Goal: Communication & Community: Participate in discussion

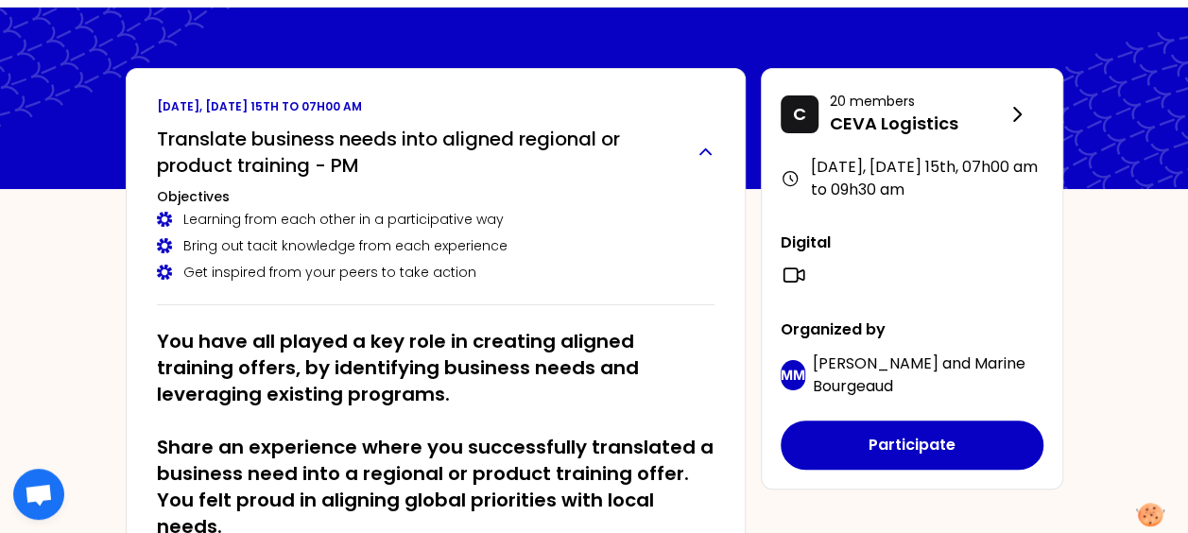
scroll to position [95, 0]
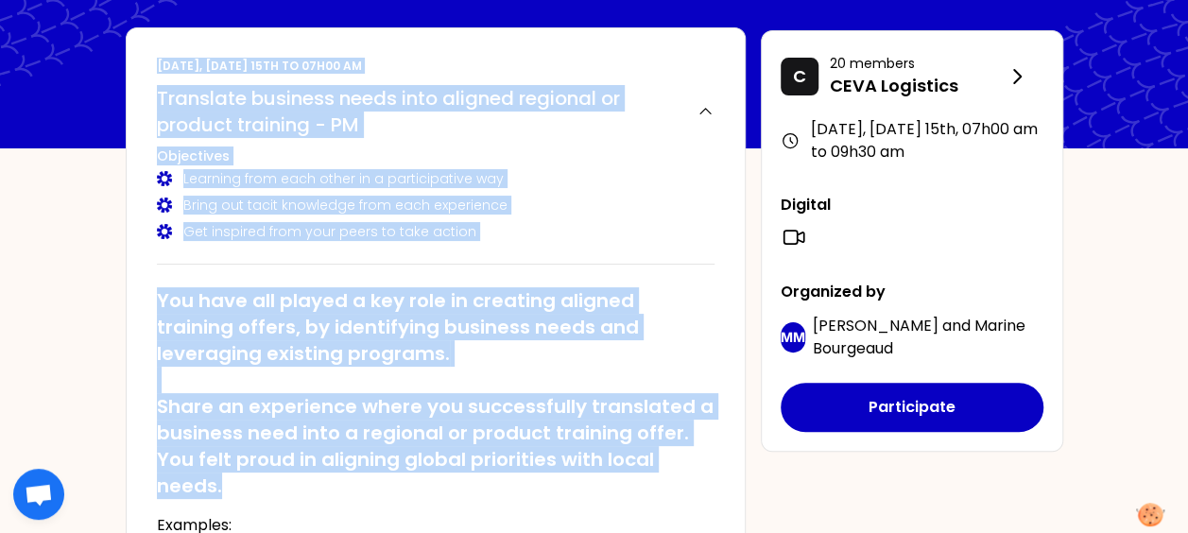
drag, startPoint x: 158, startPoint y: 60, endPoint x: 359, endPoint y: 489, distance: 473.9
click at [359, 489] on div "[DATE], [DATE] 15th to 07h00 am Translate business needs into aligned regional …" at bounding box center [436, 424] width 620 height 794
copy div "[DATE], [DATE] 15th to 07h00 am Translate business needs into aligned regional …"
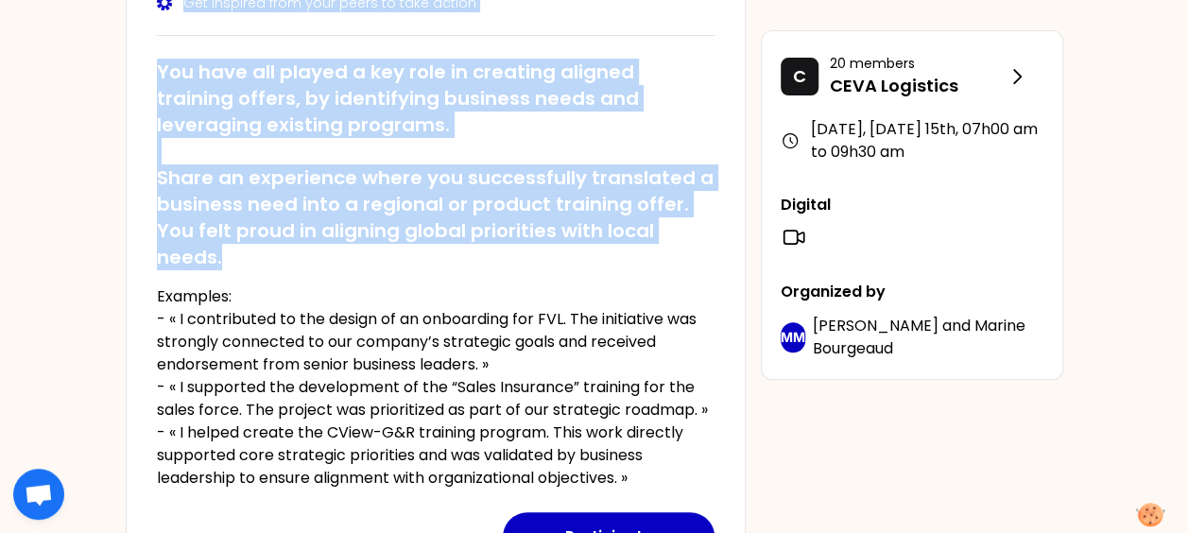
scroll to position [378, 0]
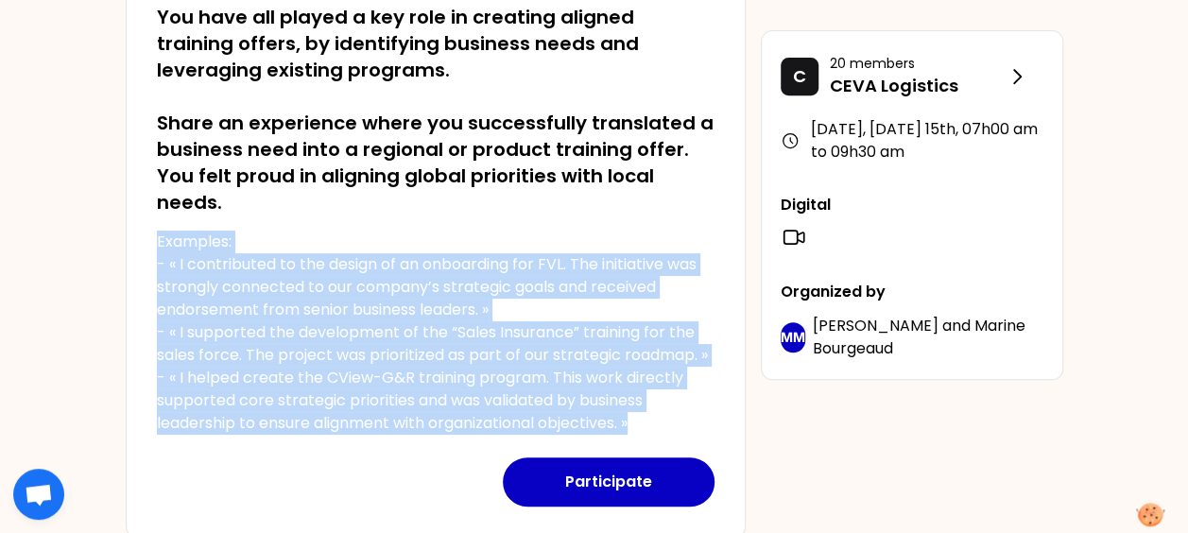
drag, startPoint x: 641, startPoint y: 420, endPoint x: 113, endPoint y: 244, distance: 555.9
copy p "Examples: - « I contributed to the design of an onboarding for FVL. The initiat…"
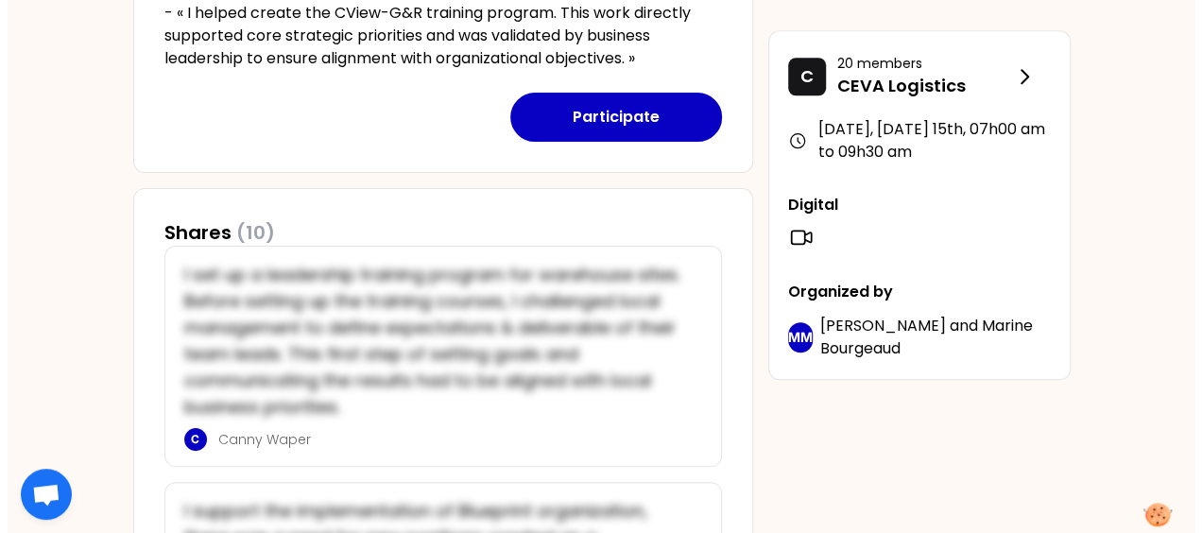
scroll to position [756, 0]
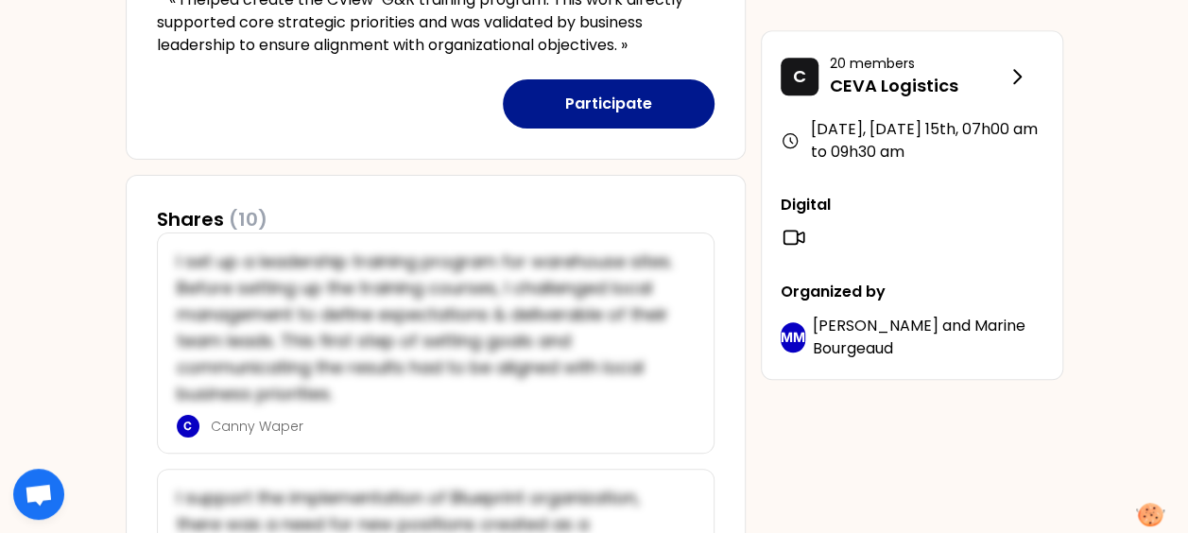
click at [641, 109] on button "Participate" at bounding box center [609, 103] width 212 height 49
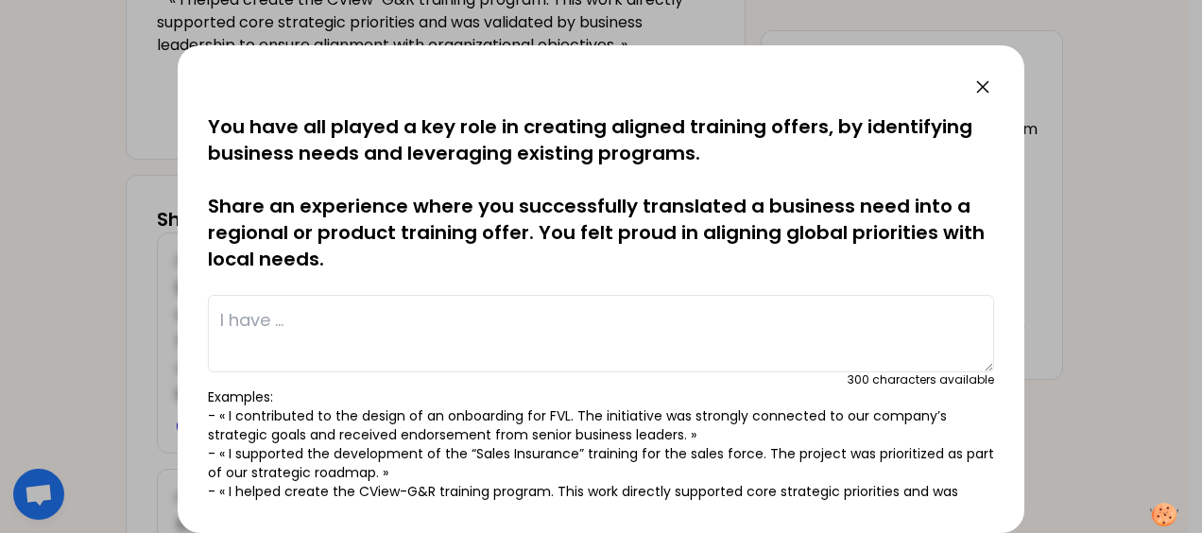
click at [636, 319] on textarea at bounding box center [601, 333] width 786 height 77
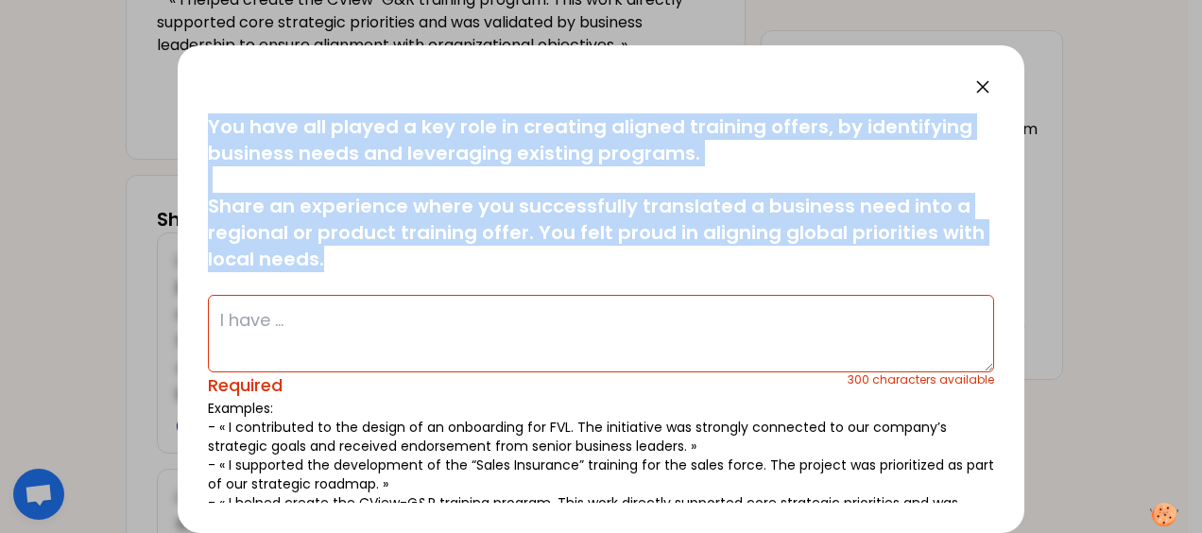
drag, startPoint x: 355, startPoint y: 253, endPoint x: 180, endPoint y: 128, distance: 216.1
click at [180, 128] on div "saved You have all played a key role in creating aligned training offers, by id…" at bounding box center [601, 289] width 847 height 488
copy p "You have all played a key role in creating aligned training offers, by identify…"
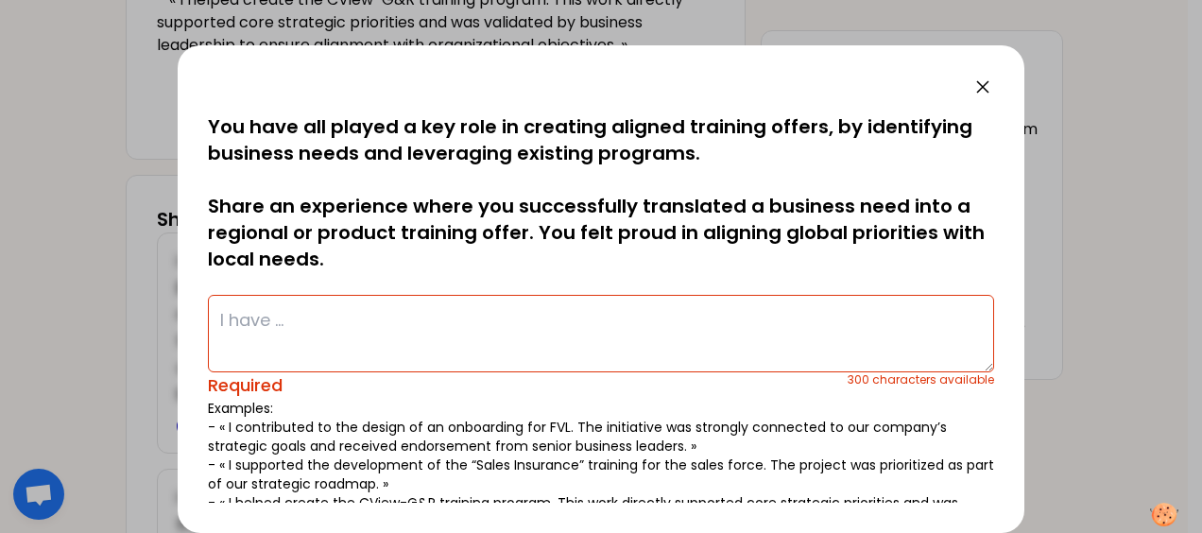
click at [372, 319] on textarea at bounding box center [601, 333] width 786 height 77
type textarea "E"
click at [259, 302] on textarea at bounding box center [601, 333] width 786 height 77
paste textarea "In [GEOGRAPHIC_DATA], I contributed to a leadership program called "Leadership …"
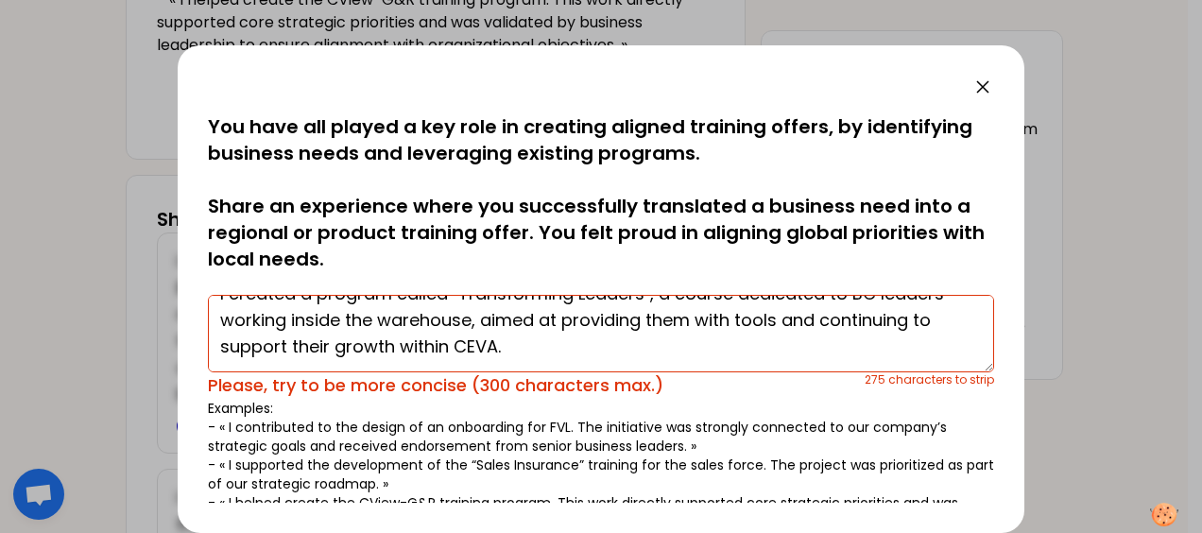
scroll to position [0, 0]
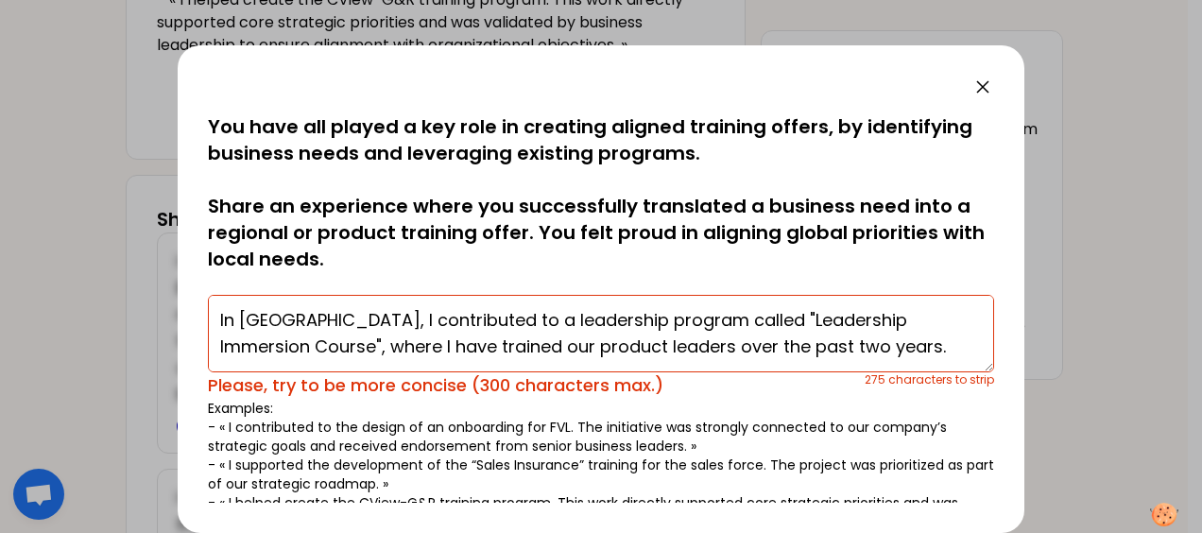
click at [223, 308] on textarea "In [GEOGRAPHIC_DATA], I contributed to a leadership program called "Leadership …" at bounding box center [601, 333] width 786 height 77
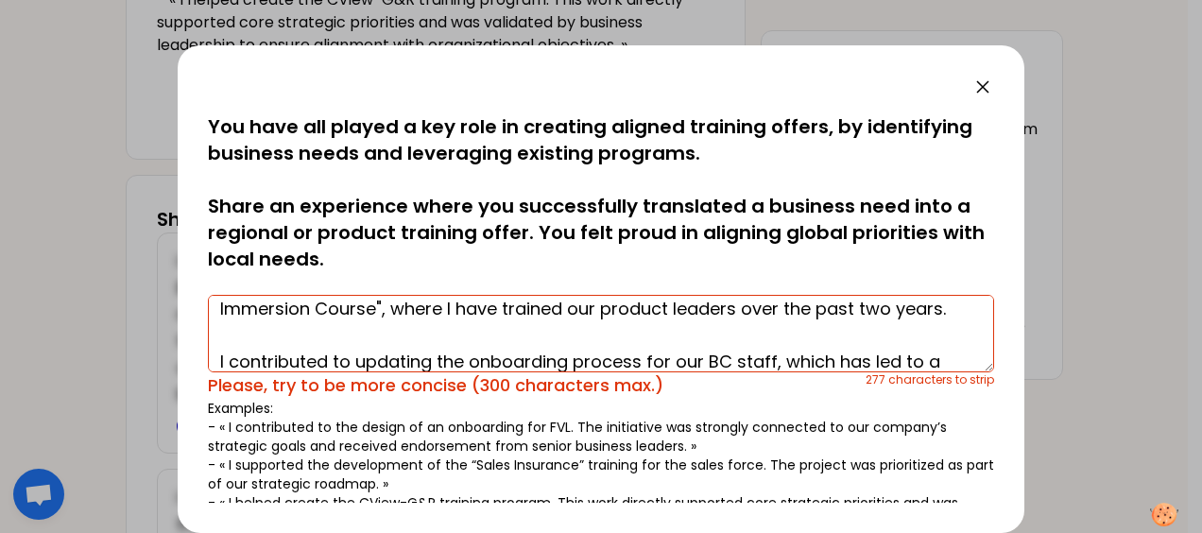
click at [217, 356] on textarea "- In [GEOGRAPHIC_DATA], I contributed to a leadership program called "Leadershi…" at bounding box center [601, 333] width 786 height 77
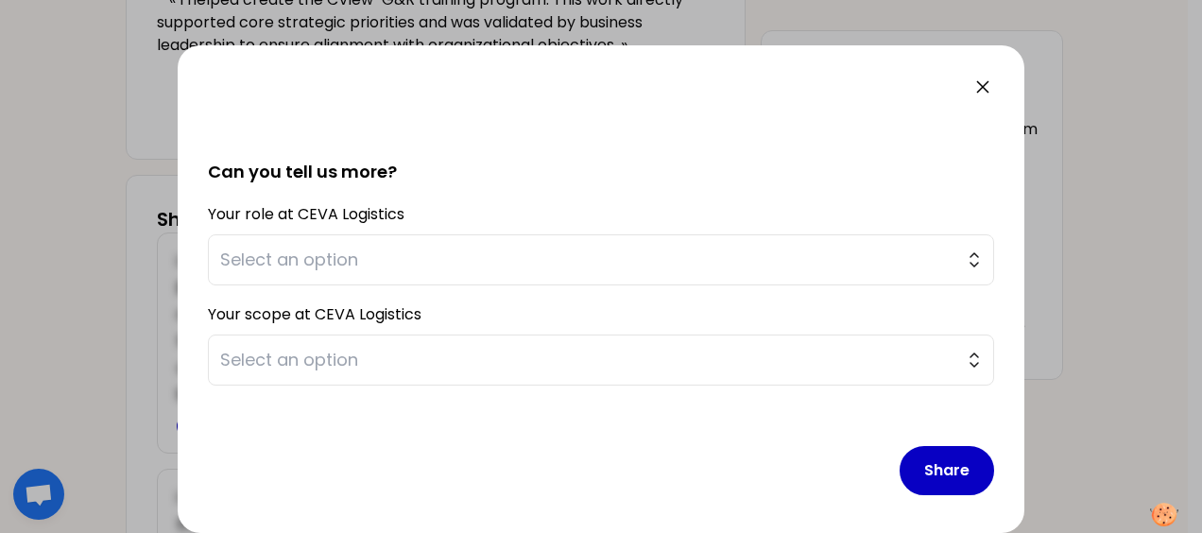
scroll to position [423, 0]
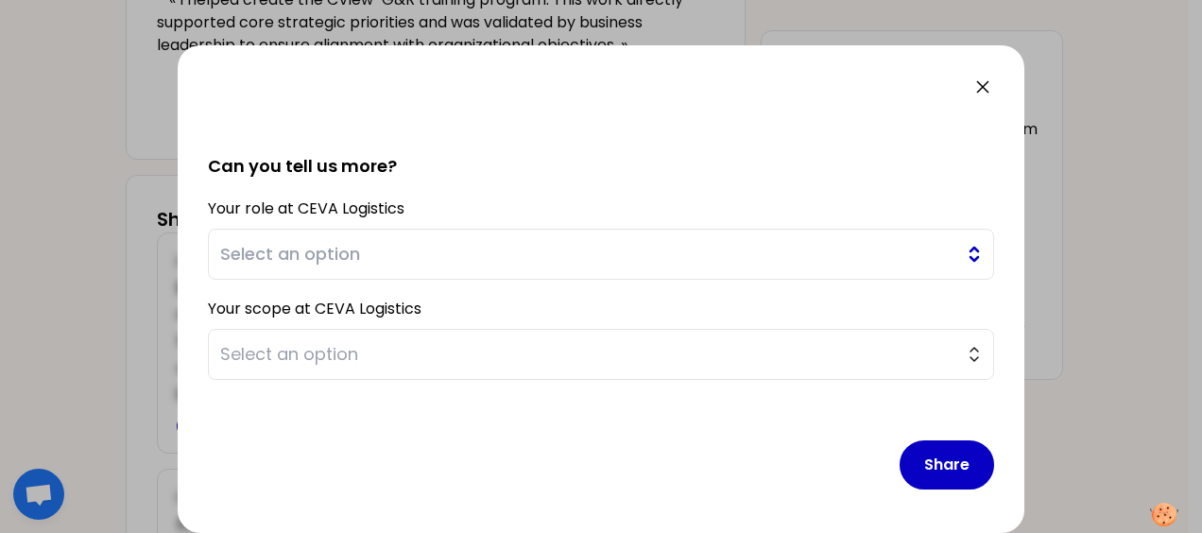
click at [501, 262] on span "Select an option" at bounding box center [587, 254] width 735 height 26
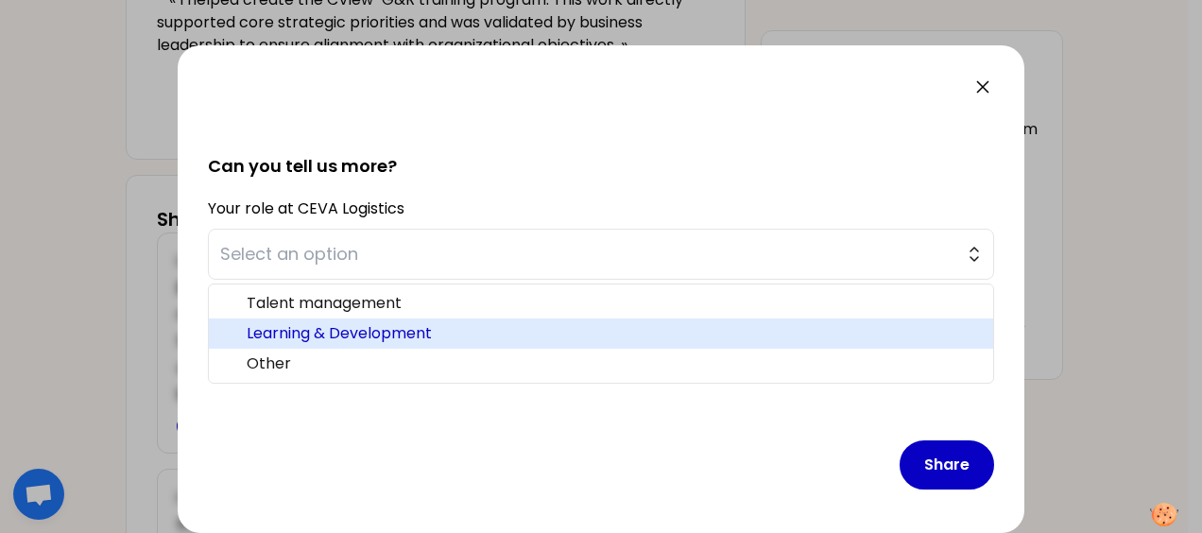
click at [440, 324] on span "Learning & Development" at bounding box center [612, 333] width 731 height 23
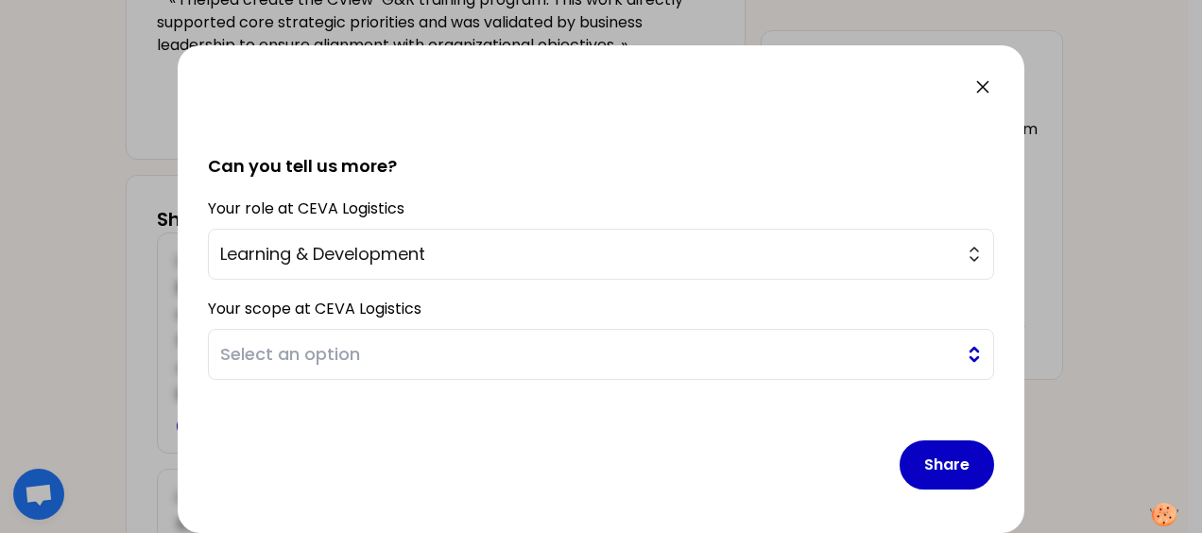
click at [421, 348] on span "Select an option" at bounding box center [587, 354] width 735 height 26
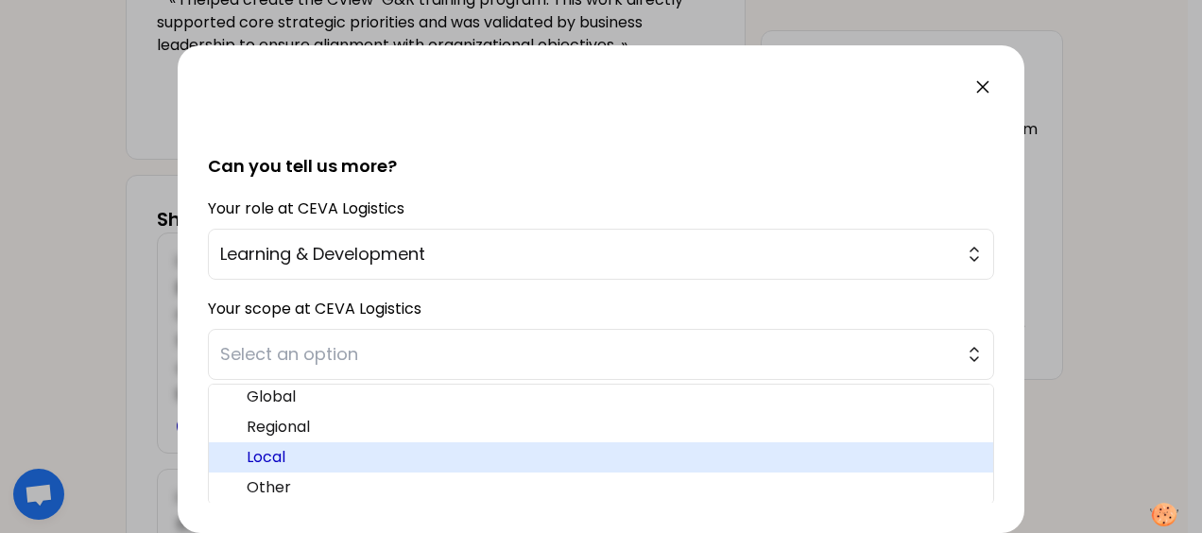
scroll to position [9, 0]
click at [382, 449] on span "Local" at bounding box center [612, 455] width 731 height 23
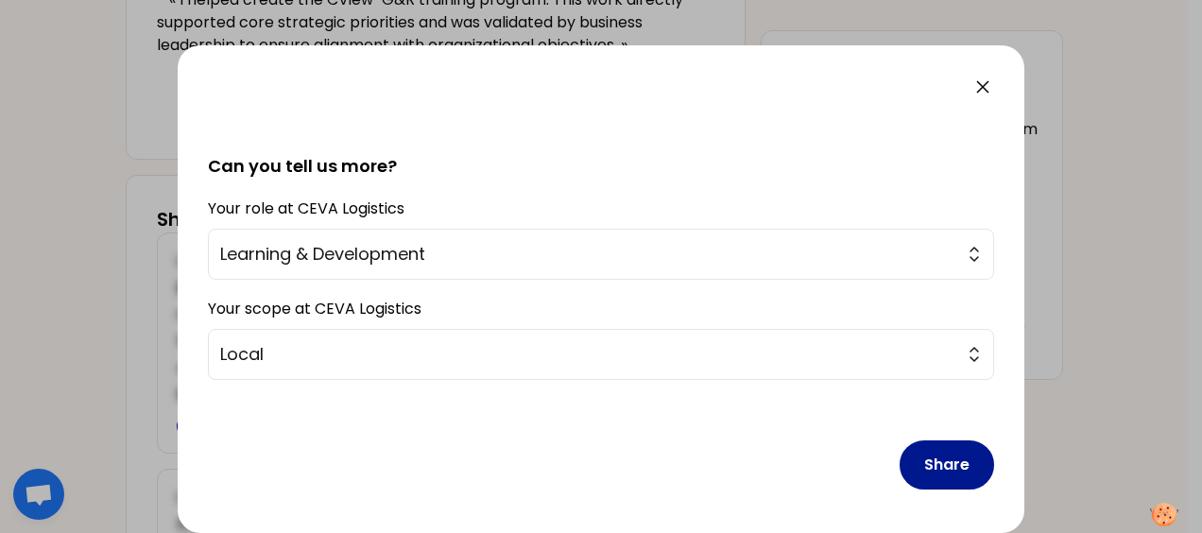
click at [939, 466] on button "Share" at bounding box center [947, 464] width 95 height 49
click at [923, 459] on button "Share" at bounding box center [947, 464] width 95 height 49
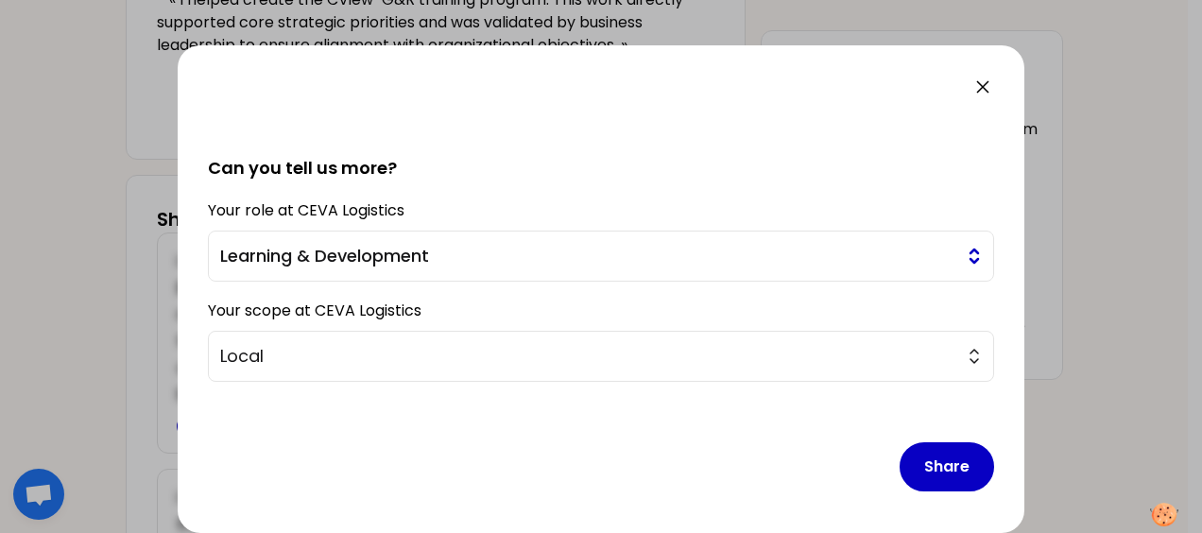
scroll to position [423, 0]
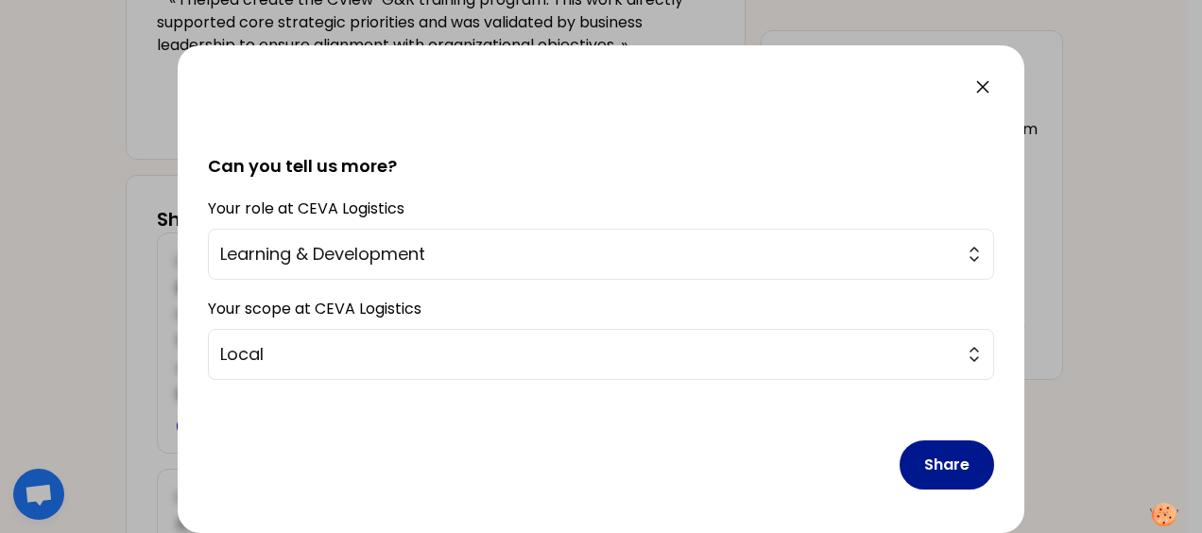
click at [920, 458] on button "Share" at bounding box center [947, 464] width 95 height 49
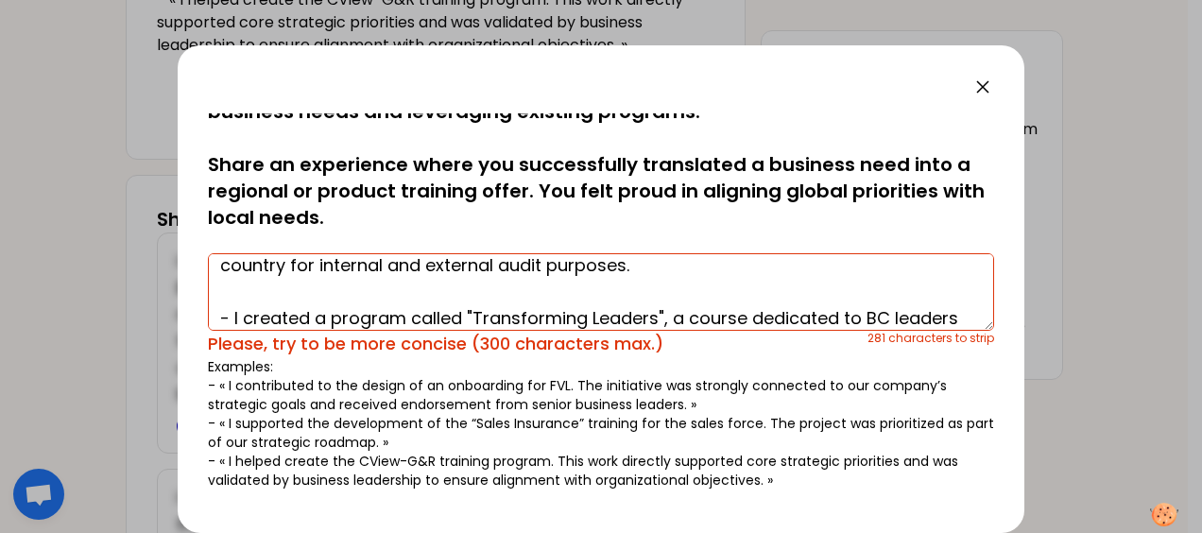
scroll to position [0, 0]
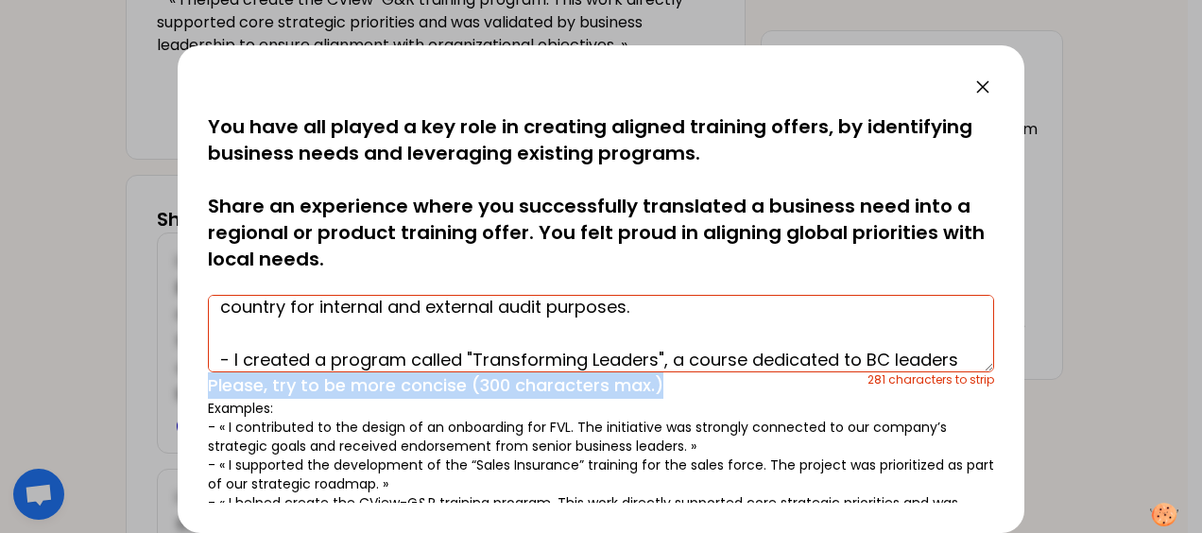
drag, startPoint x: 662, startPoint y: 389, endPoint x: 190, endPoint y: 380, distance: 471.7
click at [190, 380] on div "saved You have all played a key role in creating aligned training offers, by id…" at bounding box center [601, 289] width 847 height 488
copy div "Please, try to be more concise (300 characters max.)"
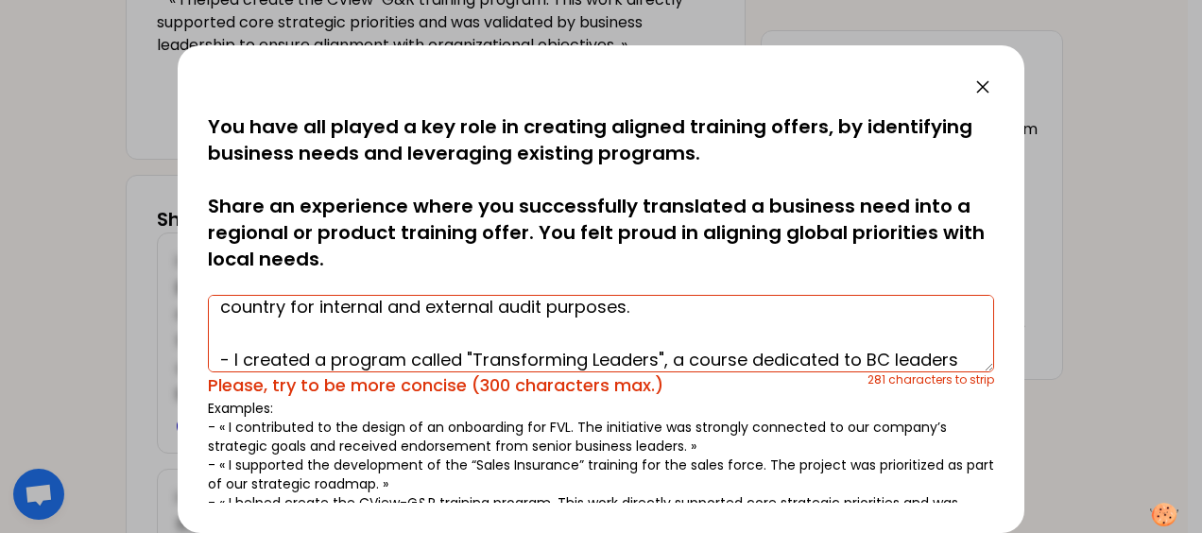
click at [249, 333] on textarea "- In [GEOGRAPHIC_DATA], I contributed to a leadership program called "Leadershi…" at bounding box center [601, 333] width 786 height 77
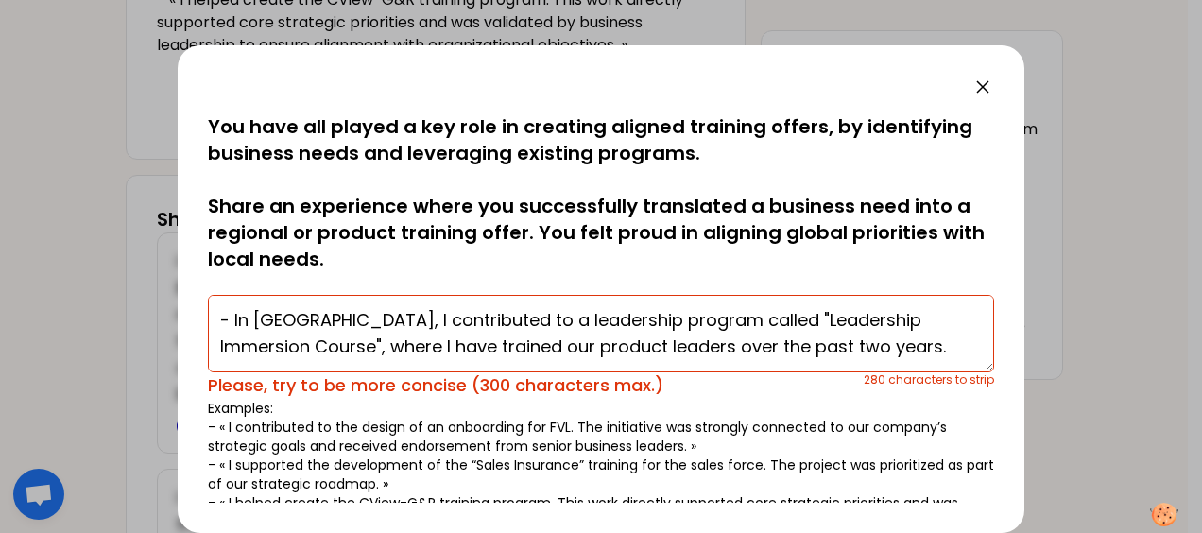
click at [257, 361] on textarea "- In [GEOGRAPHIC_DATA], I contributed to a leadership program called "Leadershi…" at bounding box center [601, 333] width 786 height 77
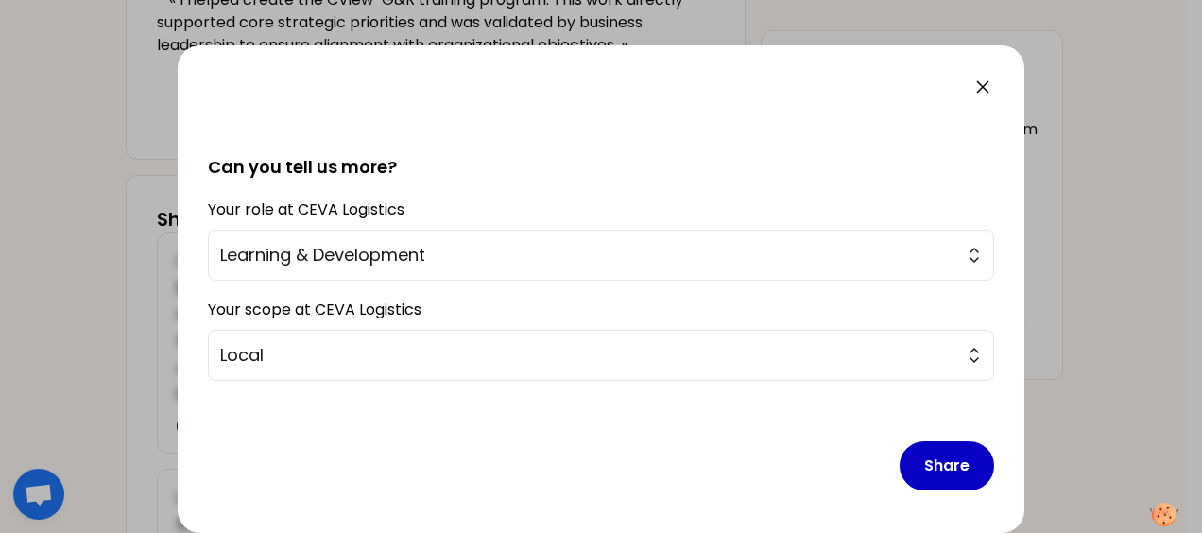
scroll to position [423, 0]
click at [928, 461] on button "Share" at bounding box center [947, 464] width 95 height 49
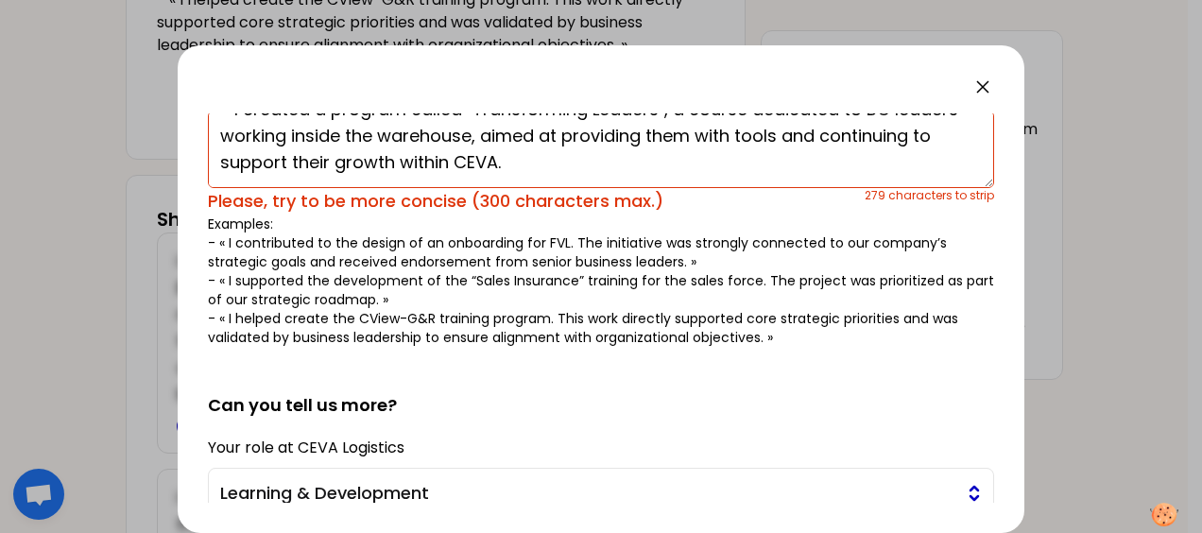
scroll to position [0, 0]
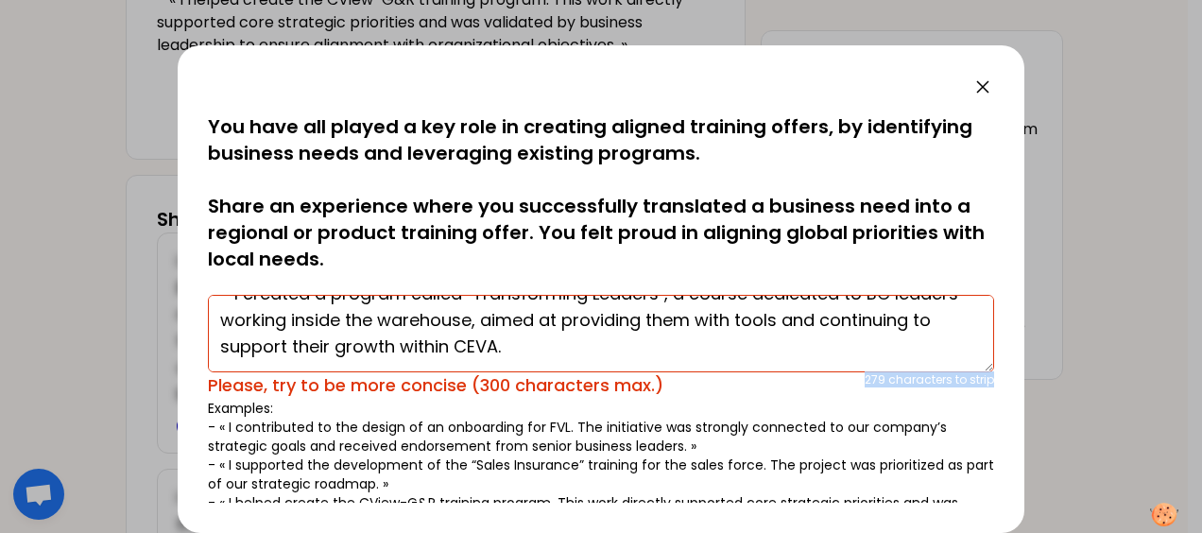
drag, startPoint x: 854, startPoint y: 380, endPoint x: 1003, endPoint y: 380, distance: 148.4
click at [1003, 380] on div "saved You have all played a key role in creating aligned training offers, by id…" at bounding box center [601, 289] width 847 height 488
copy div "279 characters to strip"
click at [633, 340] on textarea "- In [GEOGRAPHIC_DATA], I contributed to a leadership program called "Leadershi…" at bounding box center [601, 333] width 786 height 77
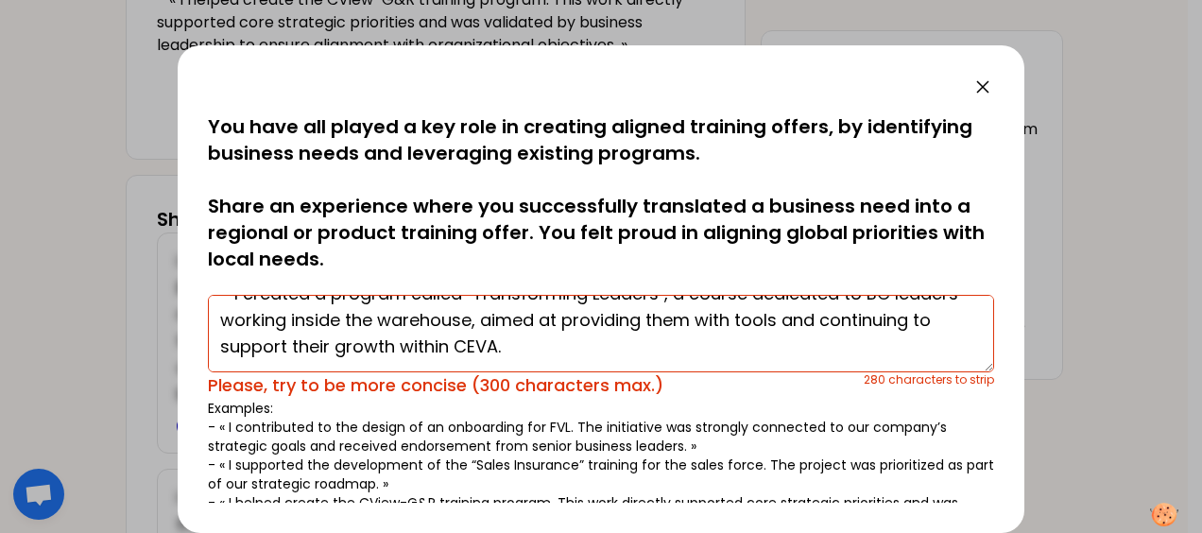
paste textarea "I created a train-the-trainer course for our internal BC instructors."
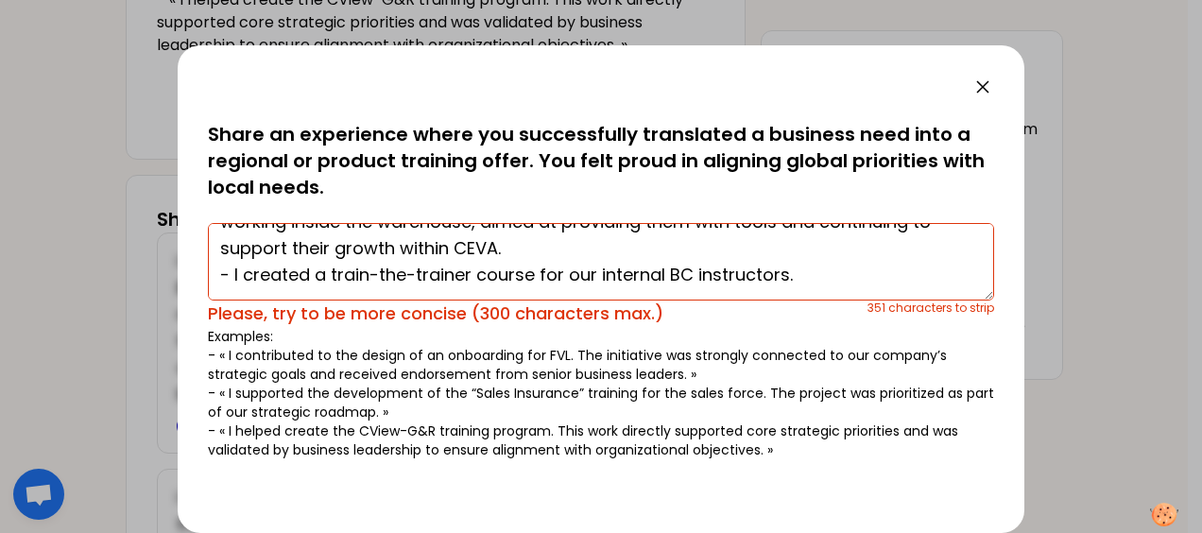
scroll to position [423, 0]
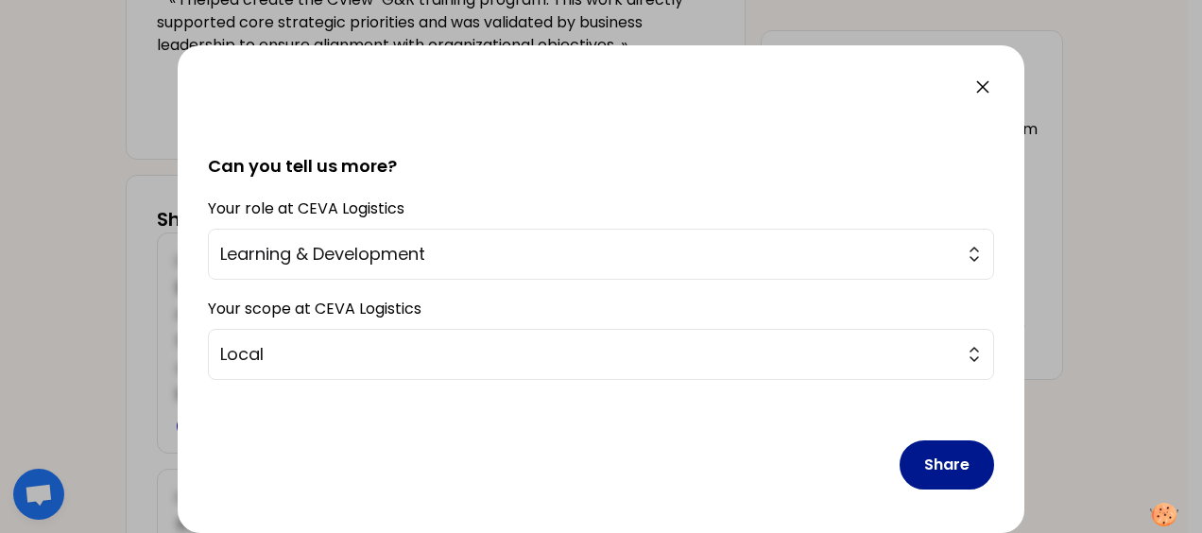
click at [906, 461] on button "Share" at bounding box center [947, 464] width 95 height 49
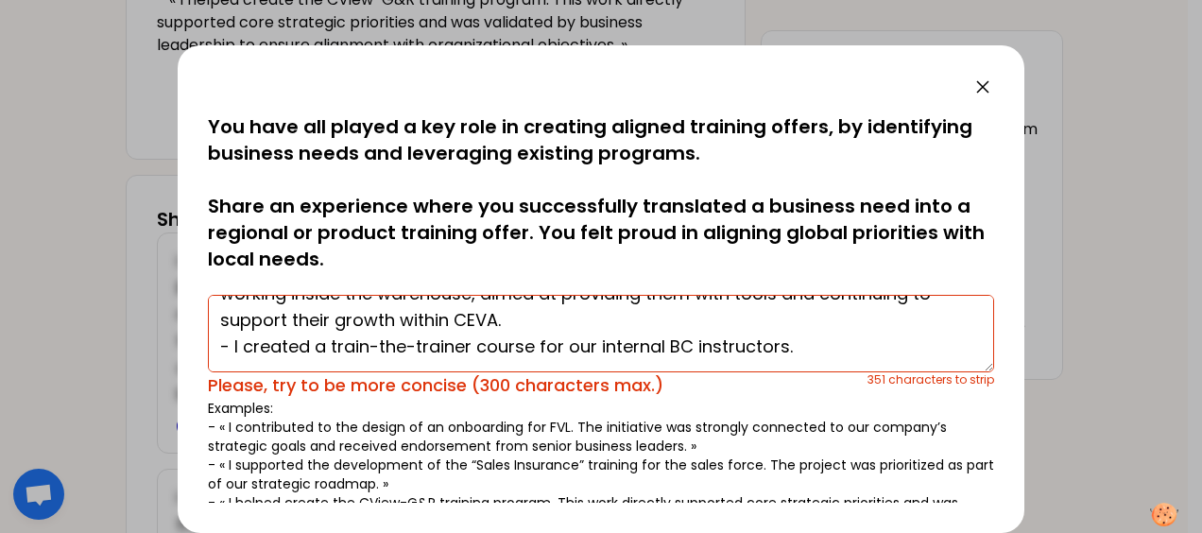
scroll to position [0, 0]
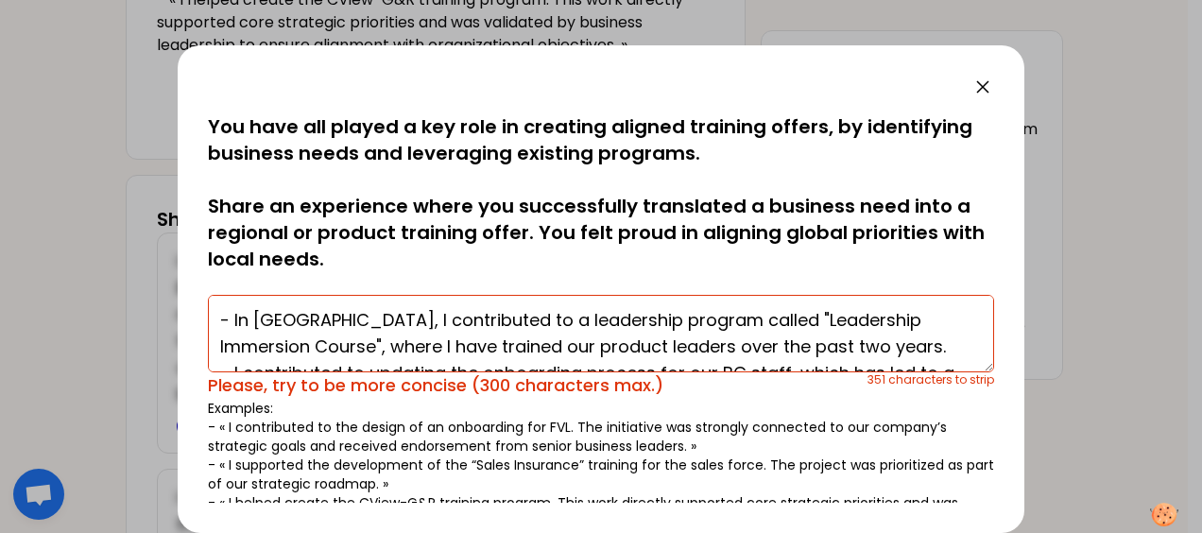
drag, startPoint x: 817, startPoint y: 352, endPoint x: 104, endPoint y: 210, distance: 726.5
click at [110, 210] on div "saved You have all played a key role in creating aligned training offers, by id…" at bounding box center [601, 266] width 1202 height 533
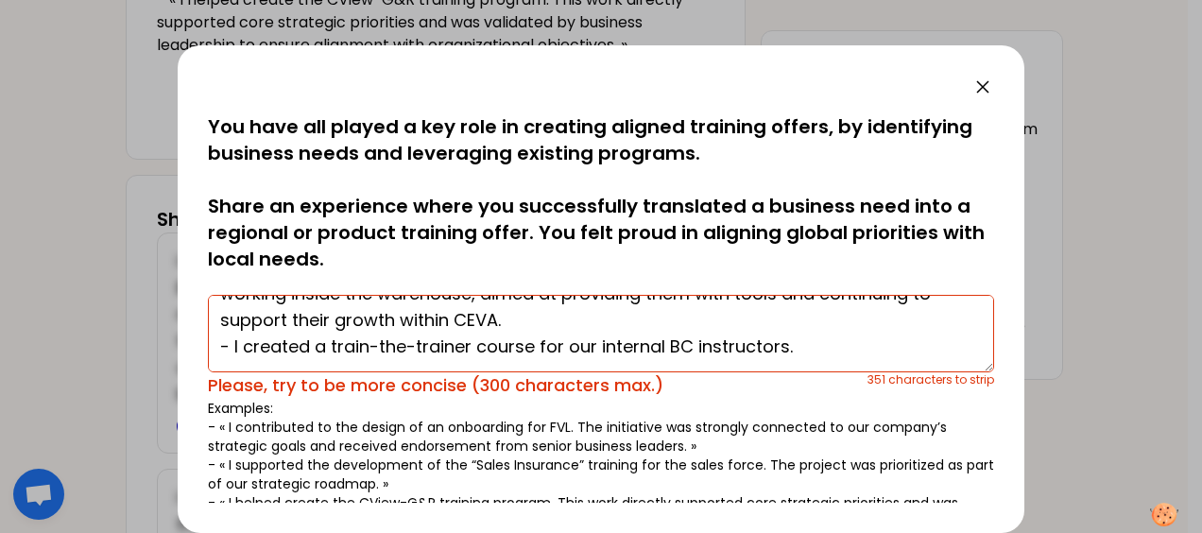
click at [818, 350] on textarea "- In [GEOGRAPHIC_DATA], I contributed to a leadership program called "Leadershi…" at bounding box center [601, 333] width 786 height 77
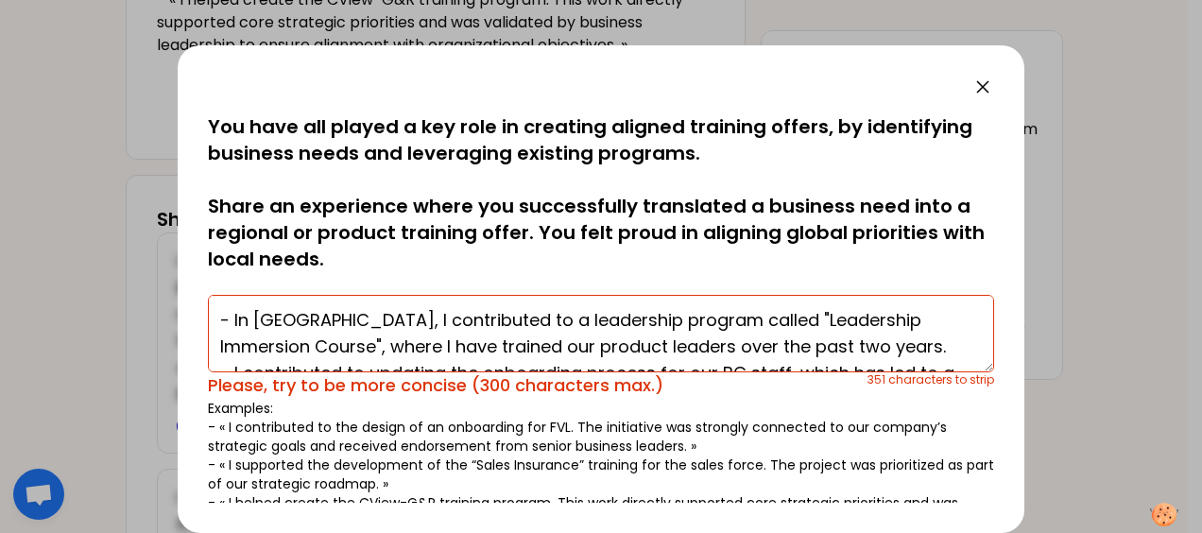
drag, startPoint x: 811, startPoint y: 352, endPoint x: 36, endPoint y: 119, distance: 809.1
click at [36, 119] on div "saved You have all played a key role in creating aligned training offers, by id…" at bounding box center [601, 266] width 1202 height 533
paste textarea "In [GEOGRAPHIC_DATA], I’ve led several impactful learning initiatives. I develo…"
drag, startPoint x: 800, startPoint y: 352, endPoint x: 45, endPoint y: 125, distance: 787.5
click at [45, 125] on div "saved You have all played a key role in creating aligned training offers, by id…" at bounding box center [601, 266] width 1202 height 533
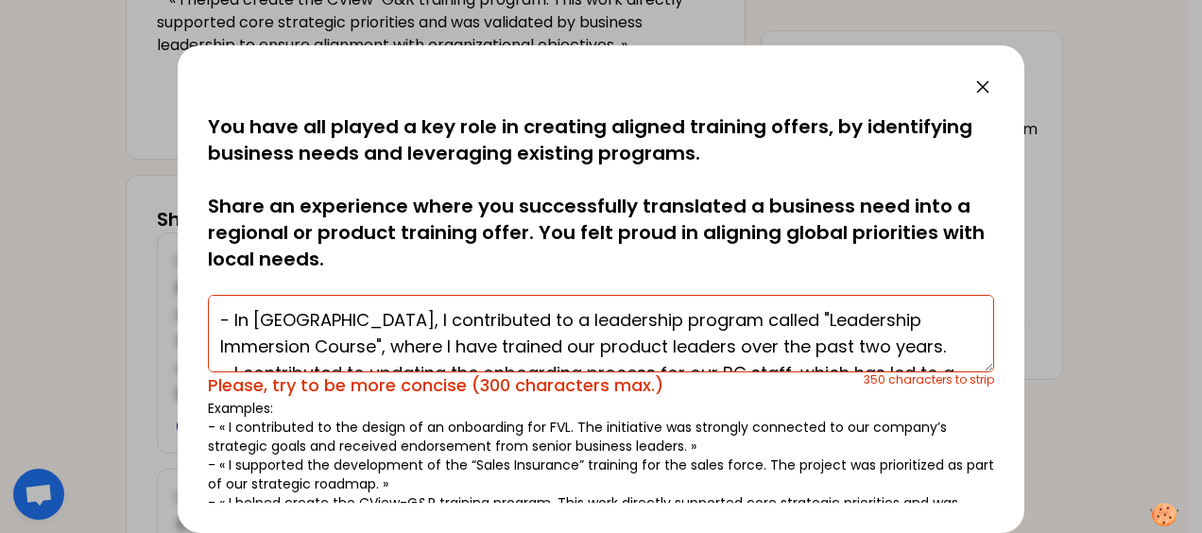
paste textarea "In [GEOGRAPHIC_DATA], I’ve led several impactful learning initiatives to suppor…"
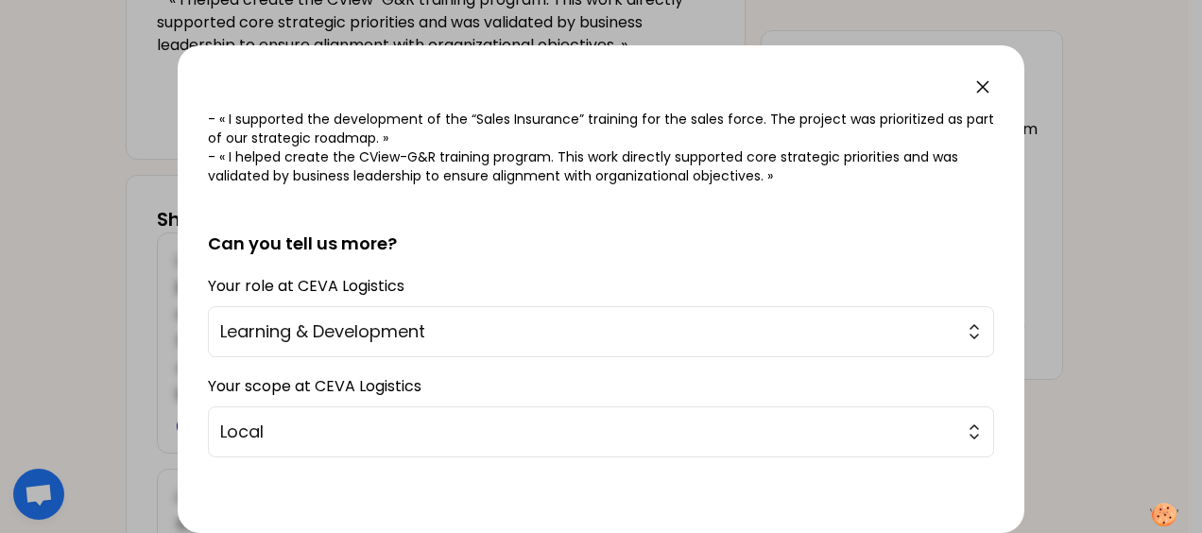
scroll to position [423, 0]
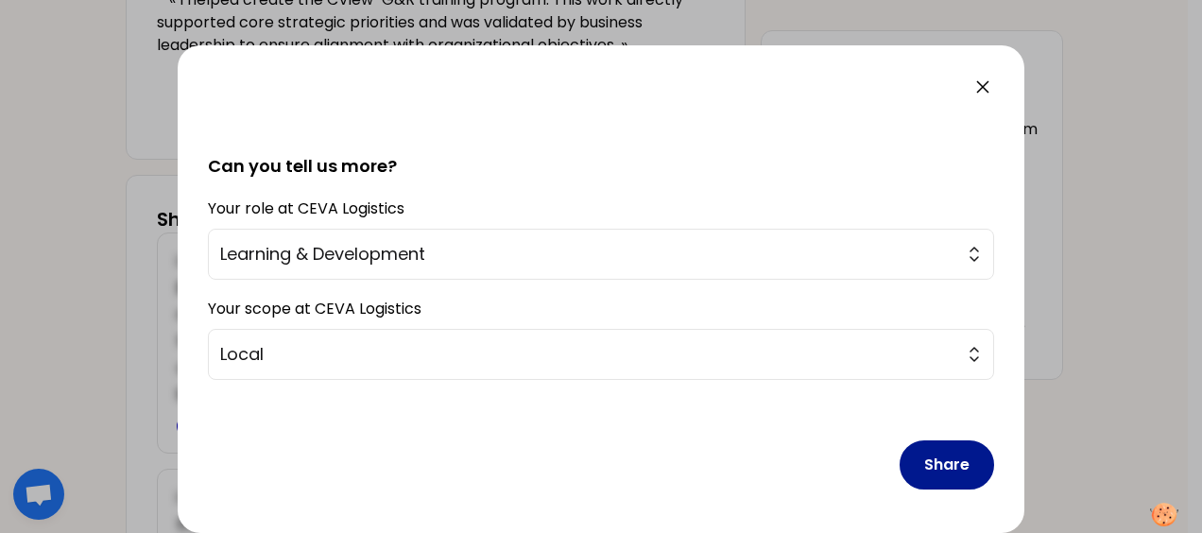
type textarea "In [GEOGRAPHIC_DATA], I’ve led several impactful learning initiatives to suppor…"
click at [939, 458] on button "Share" at bounding box center [947, 464] width 95 height 49
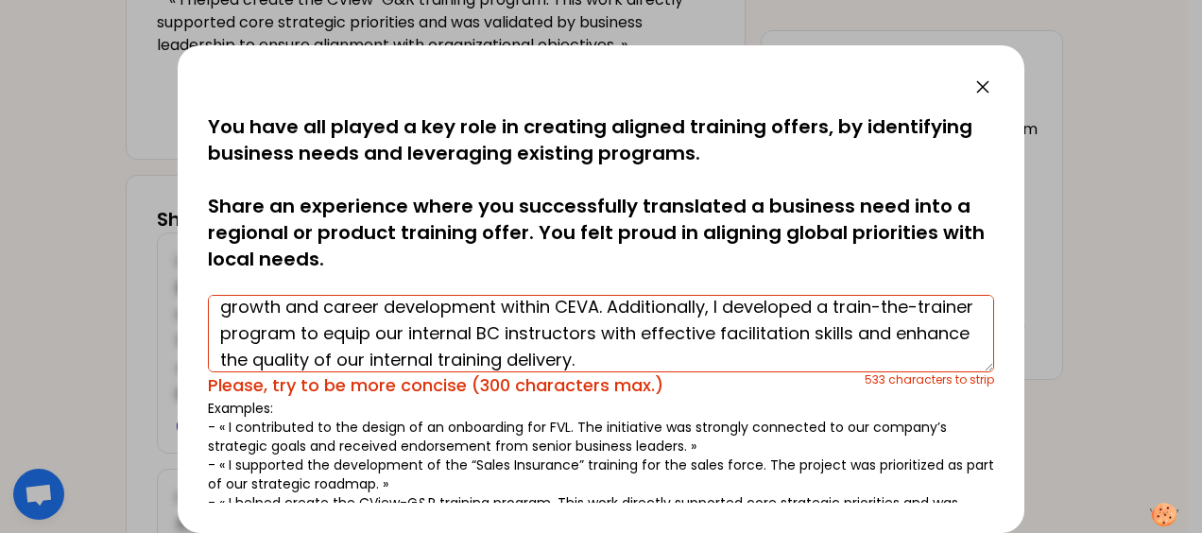
scroll to position [0, 0]
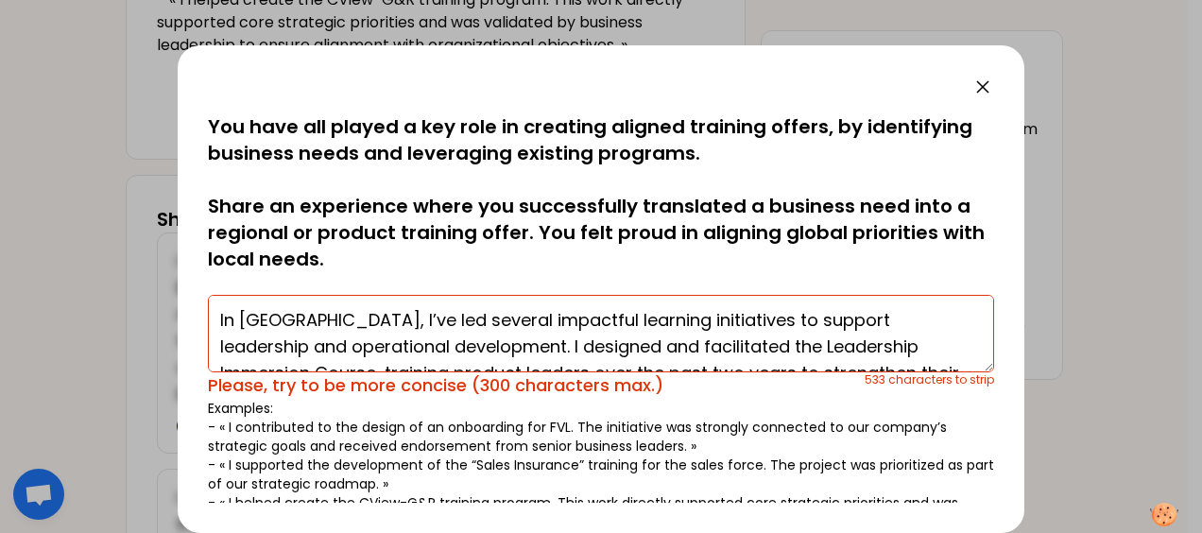
drag, startPoint x: 673, startPoint y: 353, endPoint x: 67, endPoint y: 119, distance: 649.5
click at [68, 119] on div "saved You have all played a key role in creating aligned training offers, by id…" at bounding box center [601, 266] width 1202 height 533
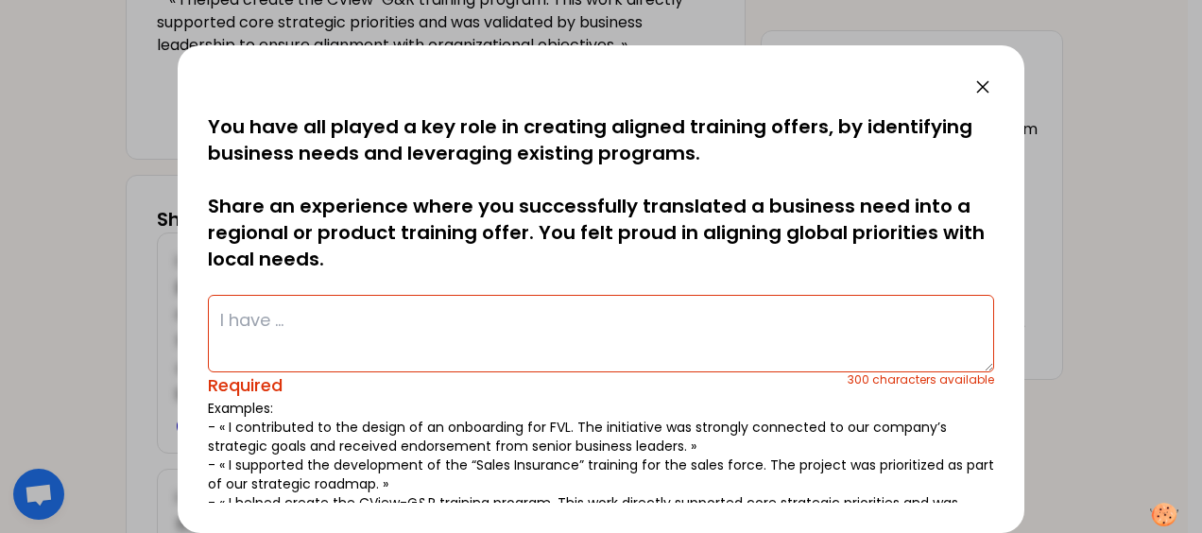
click at [372, 318] on textarea at bounding box center [601, 333] width 786 height 77
paste textarea "In [GEOGRAPHIC_DATA], I contributed to a leadership program called "Leadership …"
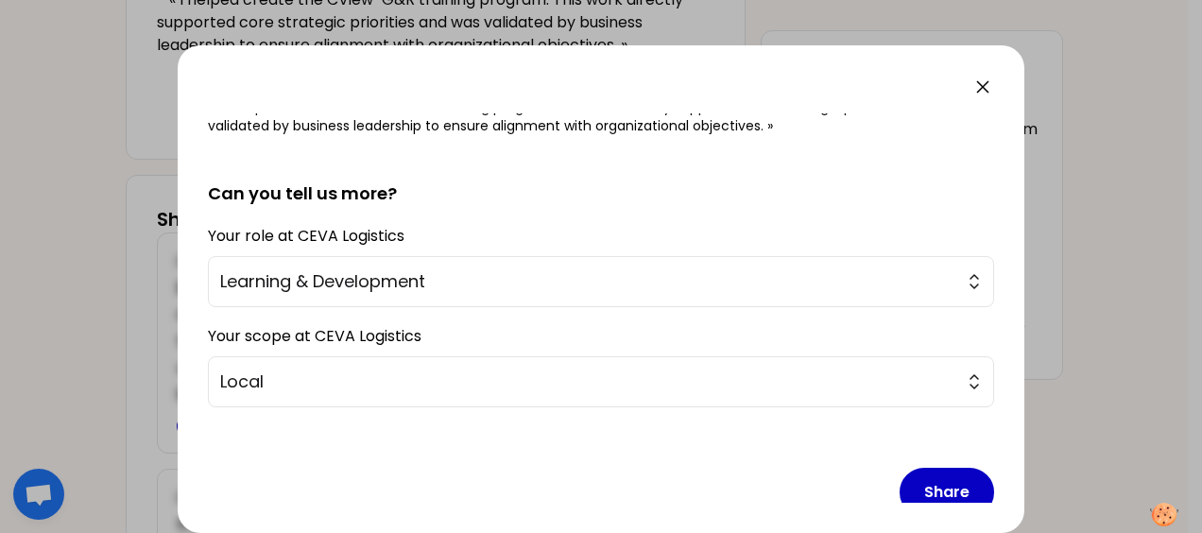
scroll to position [423, 0]
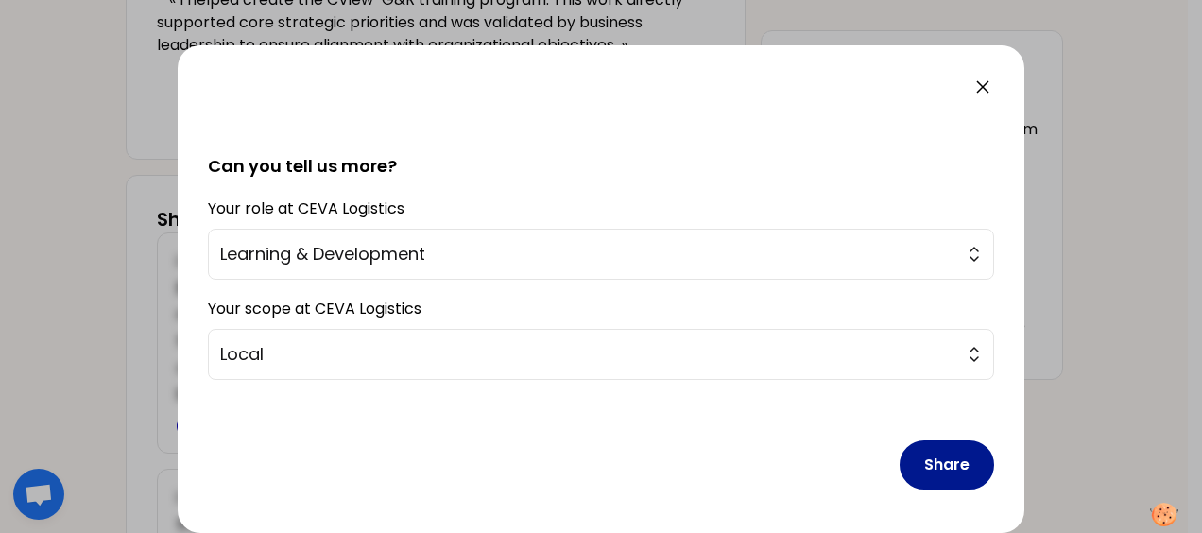
click at [923, 468] on button "Share" at bounding box center [947, 464] width 95 height 49
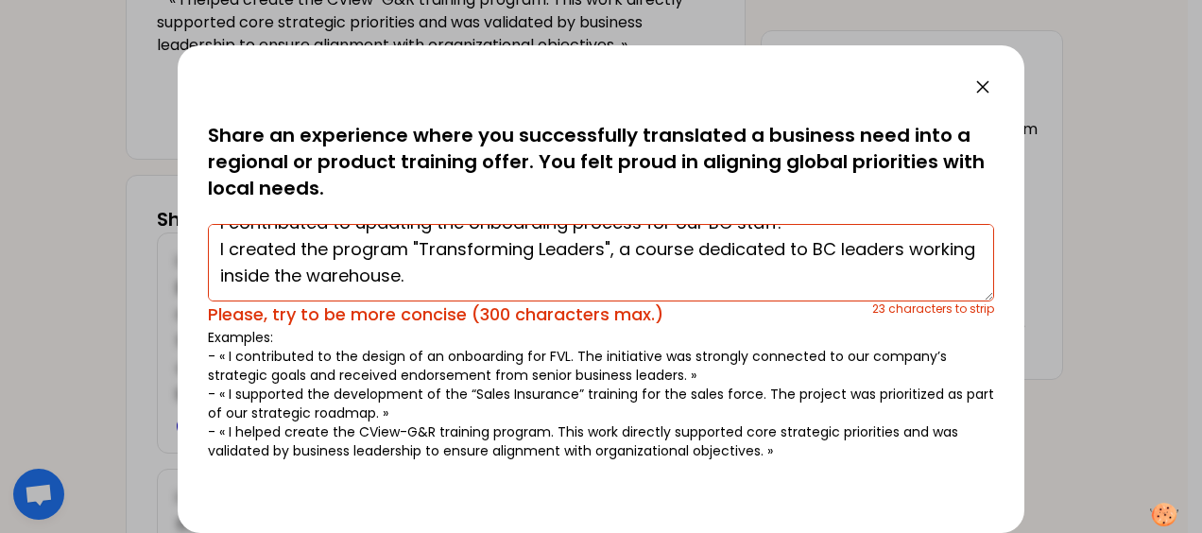
scroll to position [0, 0]
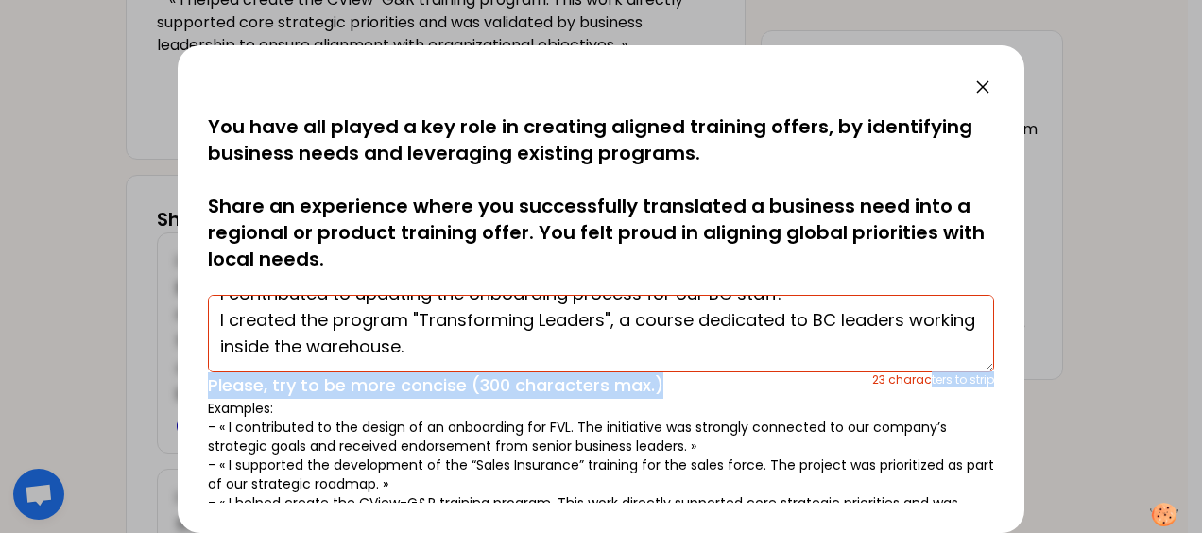
drag, startPoint x: 854, startPoint y: 376, endPoint x: 915, endPoint y: 386, distance: 61.2
click at [915, 386] on div "23 characters to strip Please, try to be more concise (300 characters max.)" at bounding box center [601, 385] width 786 height 26
click at [915, 386] on div "23 characters to strip" at bounding box center [933, 385] width 122 height 26
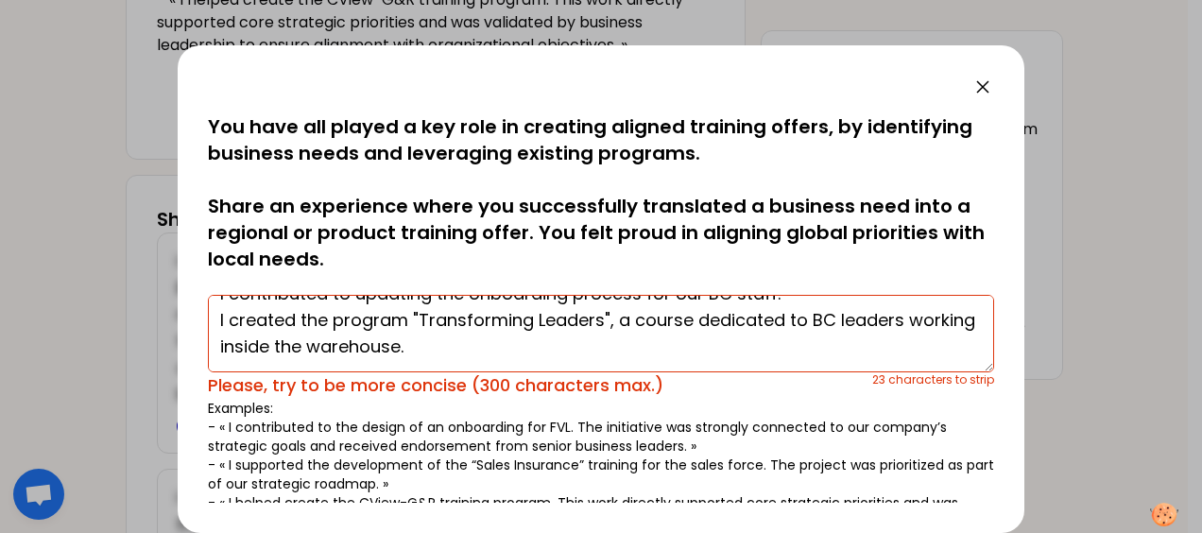
click at [800, 360] on textarea "In [GEOGRAPHIC_DATA], I contributed to a leadership program called "Leadership …" at bounding box center [601, 333] width 786 height 77
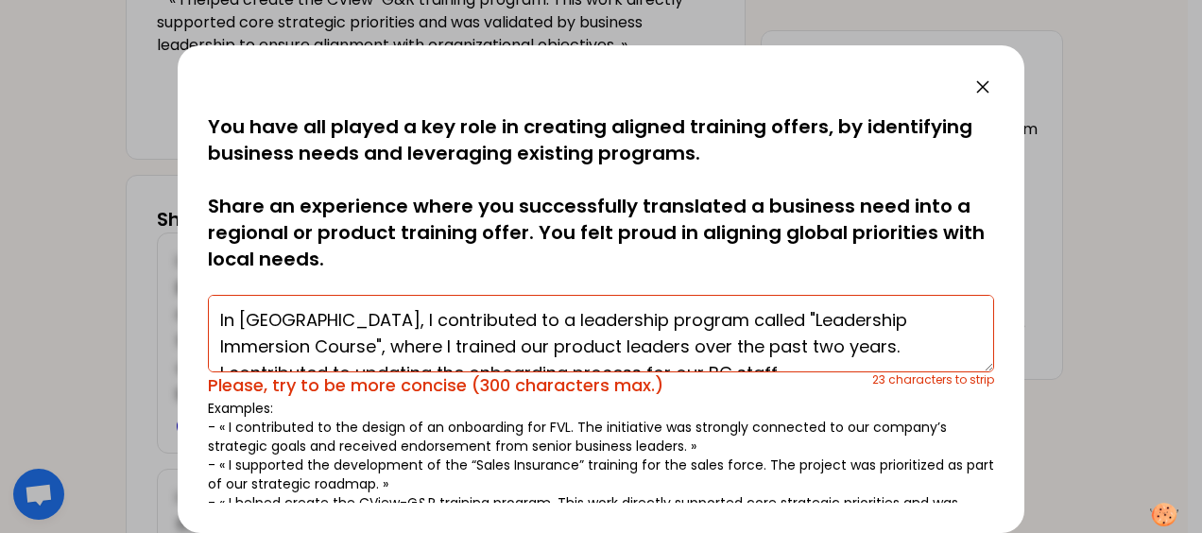
click at [301, 320] on textarea "In [GEOGRAPHIC_DATA], I contributed to a leadership program called "Leadership …" at bounding box center [601, 333] width 786 height 77
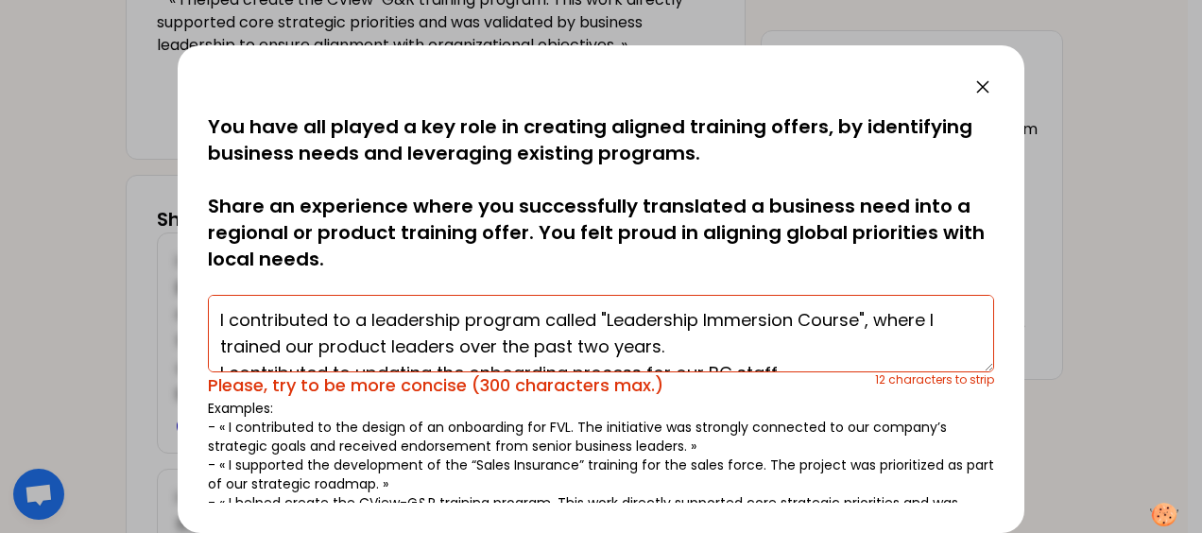
drag, startPoint x: 599, startPoint y: 316, endPoint x: 548, endPoint y: 318, distance: 51.1
click at [548, 318] on textarea "I contributed to a leadership program called "Leadership Immersion Course", whe…" at bounding box center [601, 333] width 786 height 77
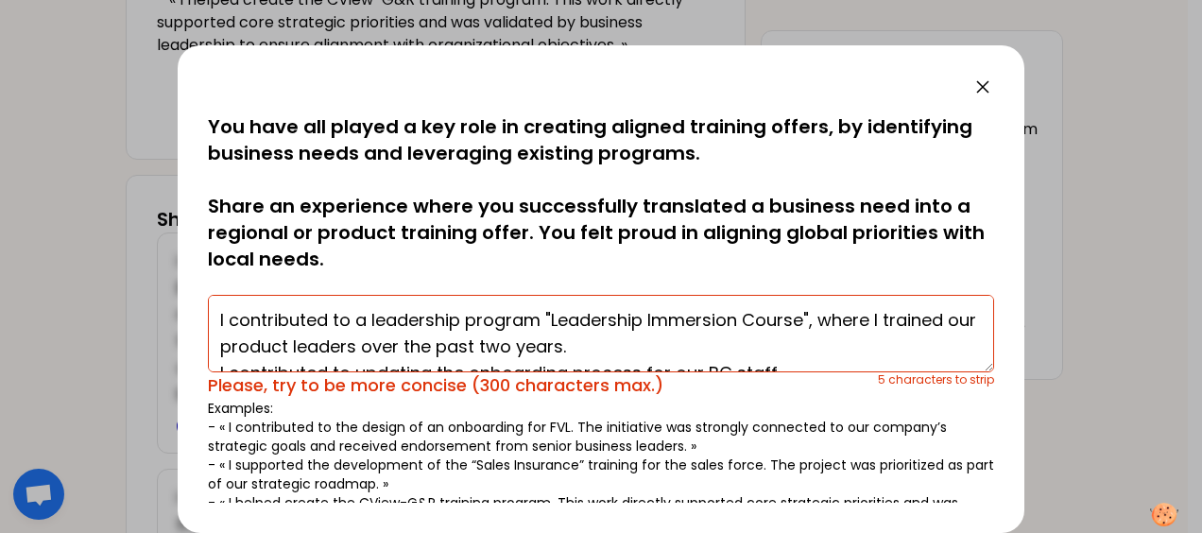
drag, startPoint x: 803, startPoint y: 318, endPoint x: 745, endPoint y: 316, distance: 58.7
click at [745, 316] on textarea "I contributed to a leadership program "Leadership Immersion Course", where I tr…" at bounding box center [601, 333] width 786 height 77
drag, startPoint x: 545, startPoint y: 319, endPoint x: 331, endPoint y: 318, distance: 214.5
click at [331, 318] on textarea "I contributed to a leadership program "Leadership Immersion Training", where I …" at bounding box center [601, 333] width 786 height 77
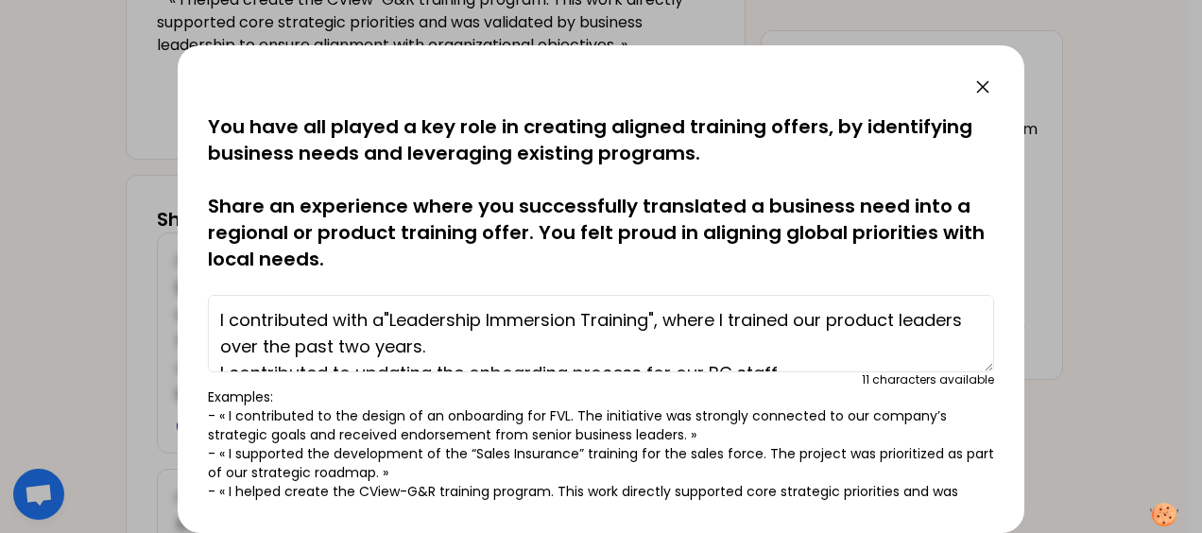
click at [559, 341] on textarea "I contributed with a"Leadership Immersion Training", where I trained our produc…" at bounding box center [601, 333] width 786 height 77
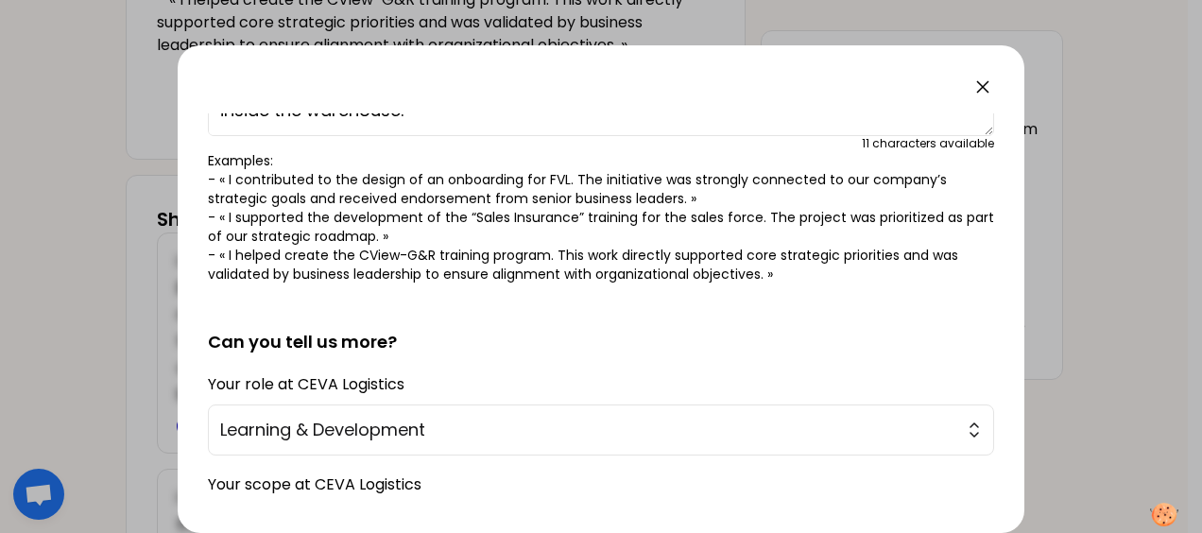
scroll to position [378, 0]
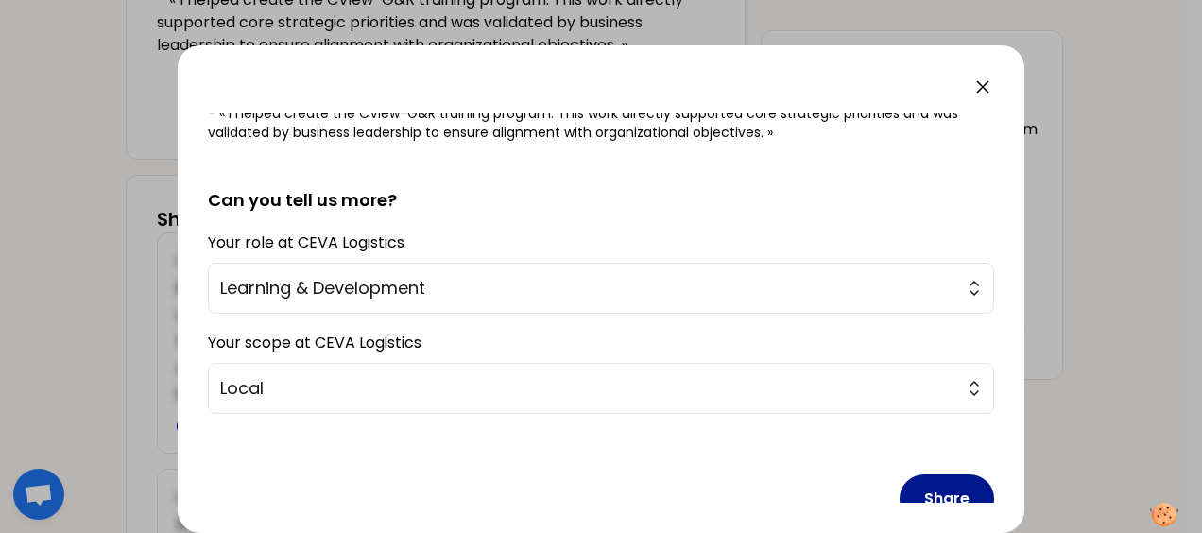
type textarea "I contributed with a"Leadership Immersion Training", where I trained our produc…"
click at [924, 494] on button "Share" at bounding box center [947, 498] width 95 height 49
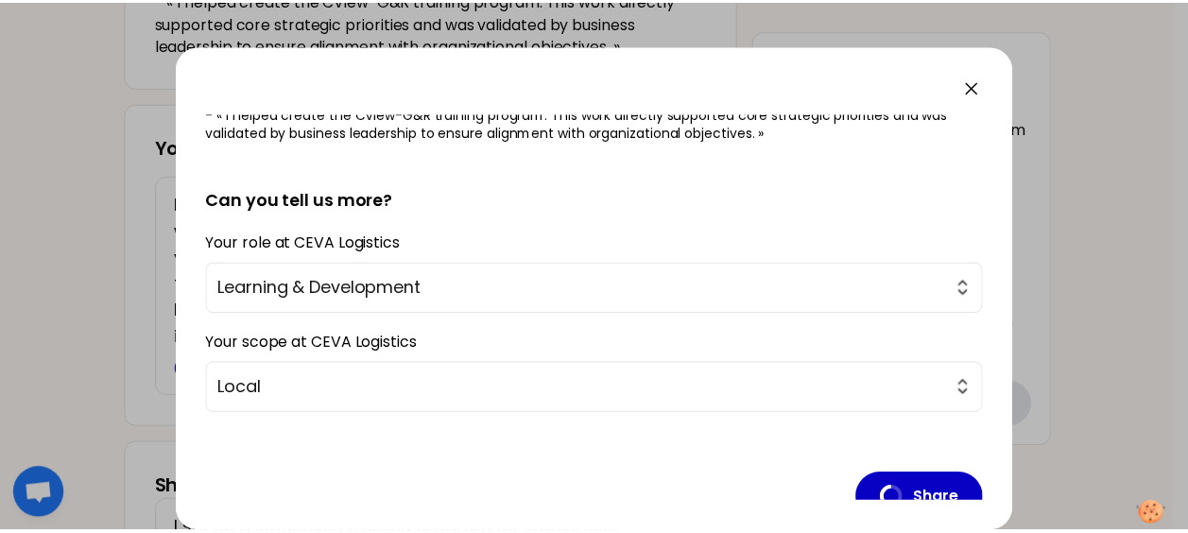
scroll to position [60, 0]
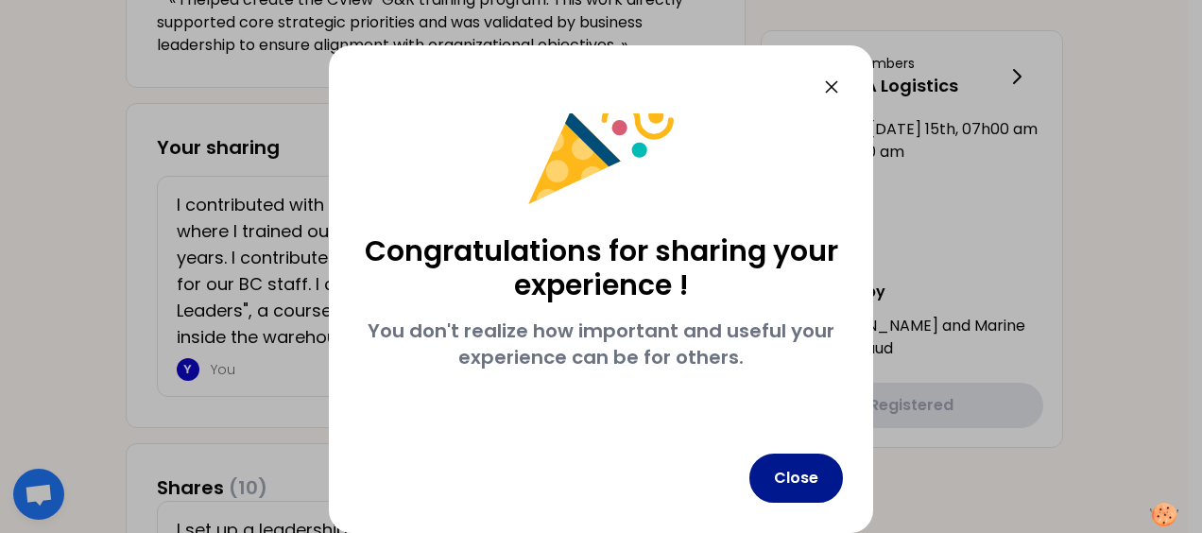
click at [810, 487] on button "Close" at bounding box center [796, 478] width 94 height 49
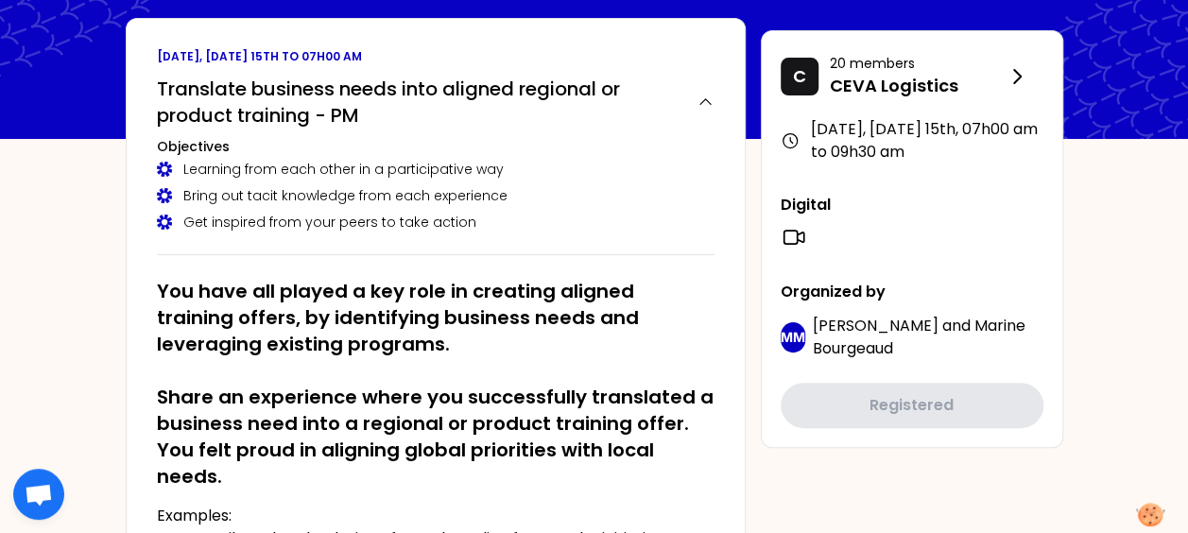
scroll to position [0, 0]
